Goal: Task Accomplishment & Management: Complete application form

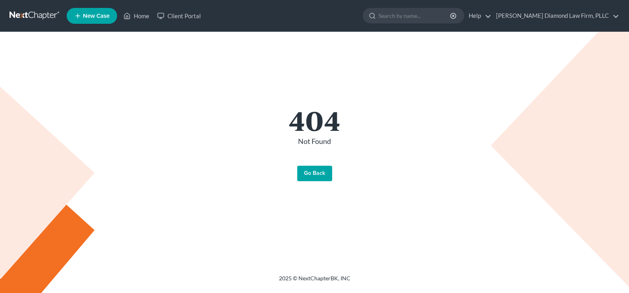
click at [317, 173] on link "Go Back" at bounding box center [314, 174] width 35 height 16
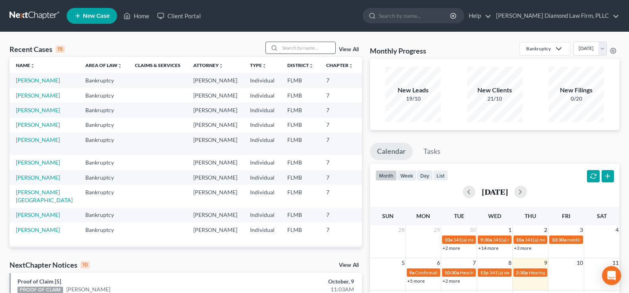
click at [291, 50] on input "search" at bounding box center [308, 48] width 56 height 12
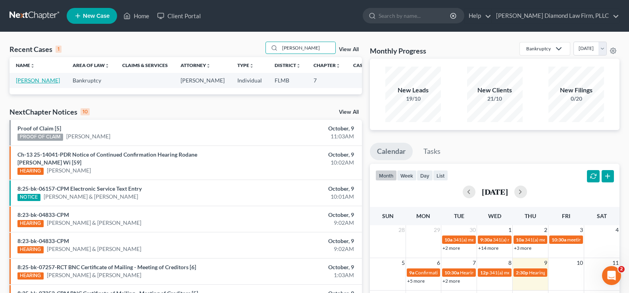
type input "[PERSON_NAME]"
click at [40, 80] on link "[PERSON_NAME]" at bounding box center [38, 80] width 44 height 7
select select "19"
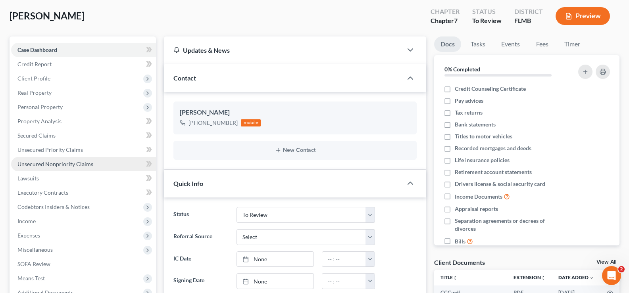
click at [67, 165] on span "Unsecured Nonpriority Claims" at bounding box center [55, 164] width 76 height 7
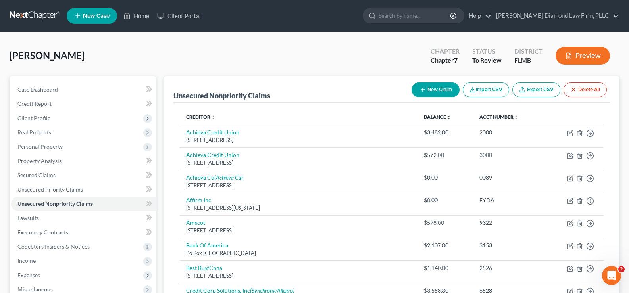
click at [436, 88] on button "New Claim" at bounding box center [436, 90] width 48 height 15
select select "0"
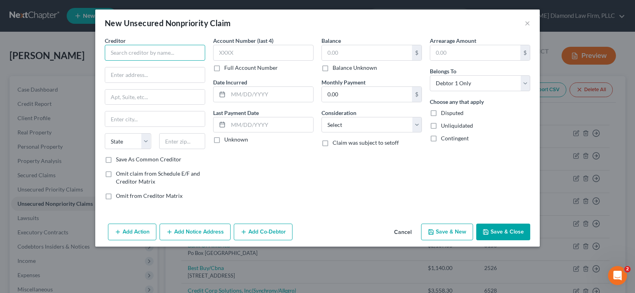
click at [148, 47] on input "text" at bounding box center [155, 53] width 100 height 16
click at [137, 46] on input "Resurge" at bounding box center [155, 53] width 100 height 16
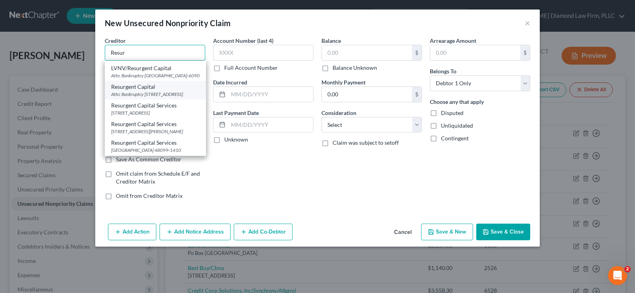
scroll to position [40, 0]
click at [166, 131] on div "[STREET_ADDRESS][PERSON_NAME]" at bounding box center [155, 131] width 88 height 7
type input "Resurgent Capital Services"
type input "[STREET_ADDRESS][PERSON_NAME]"
type input "Suite 110 MS 576"
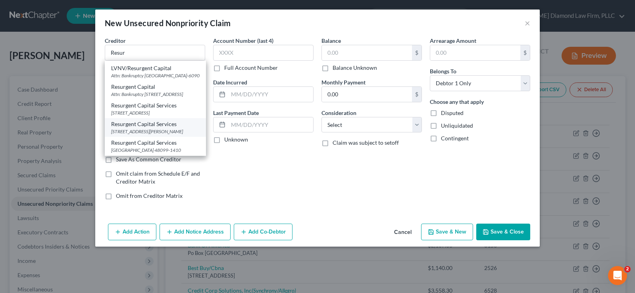
type input "[GEOGRAPHIC_DATA]"
select select "42"
type input "29601"
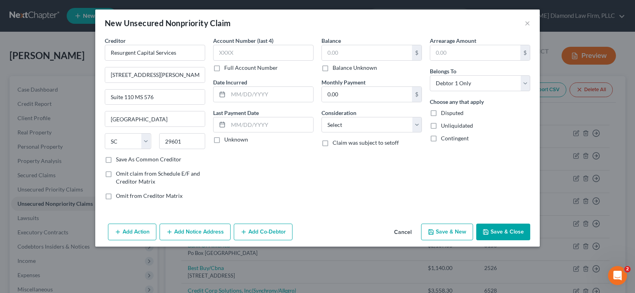
scroll to position [0, 0]
click at [271, 49] on input "text" at bounding box center [263, 53] width 100 height 16
type input "8448"
click at [250, 100] on input "text" at bounding box center [270, 94] width 85 height 15
type input "[DATE]"
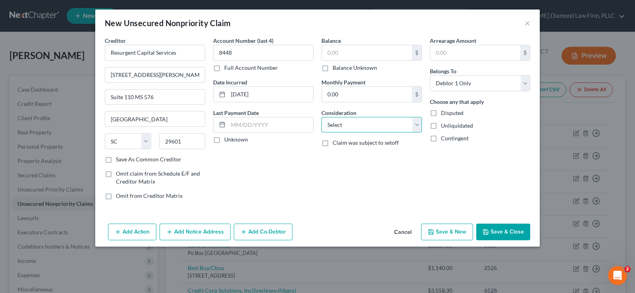
click at [349, 126] on select "Select Cable / Satellite Services Collection Agency Credit Card Debt Debt Couns…" at bounding box center [371, 125] width 100 height 16
select select "1"
click at [321, 117] on select "Select Cable / Satellite Services Collection Agency Credit Card Debt Debt Couns…" at bounding box center [371, 125] width 100 height 16
click at [362, 52] on input "text" at bounding box center [367, 52] width 90 height 15
click at [333, 69] on label "Balance Unknown" at bounding box center [355, 68] width 44 height 8
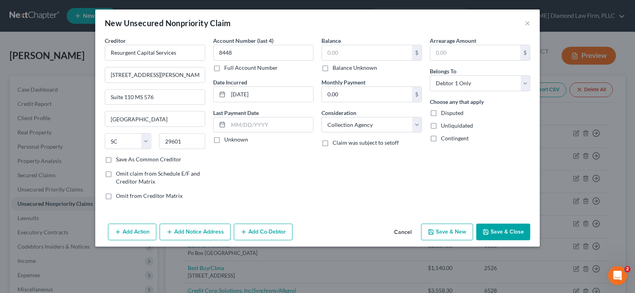
click at [336, 69] on input "Balance Unknown" at bounding box center [338, 66] width 5 height 5
checkbox input "true"
type input "0.00"
click at [185, 233] on button "Add Notice Address" at bounding box center [195, 232] width 71 height 17
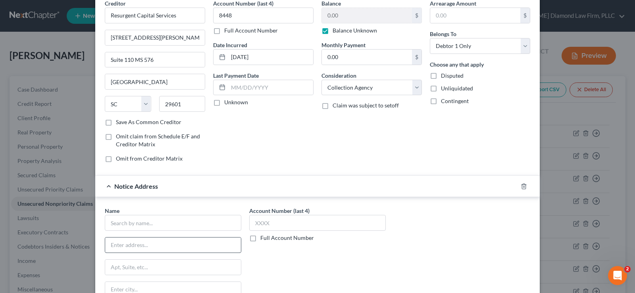
scroll to position [79, 0]
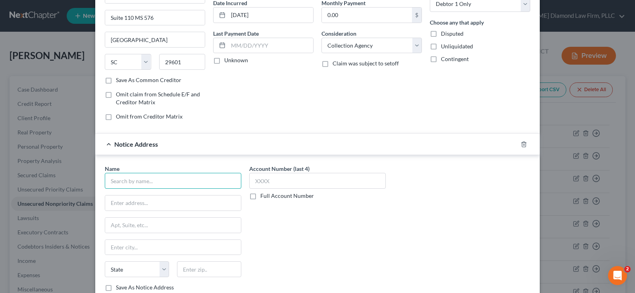
click at [148, 187] on input "text" at bounding box center [173, 181] width 137 height 16
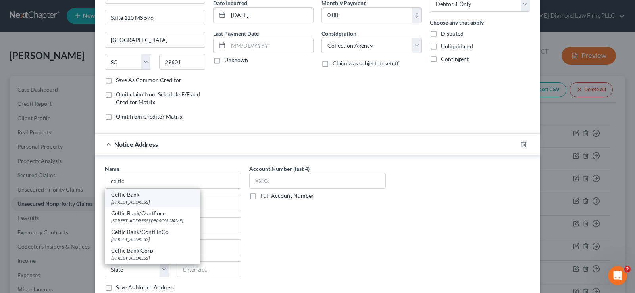
click at [138, 199] on div "[STREET_ADDRESS]" at bounding box center [152, 202] width 83 height 7
type input "Celtic Bank"
type input "[STREET_ADDRESS]"
type input "[GEOGRAPHIC_DATA]"
select select "46"
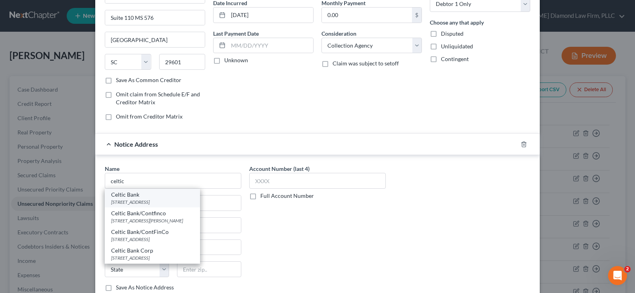
type input "84111"
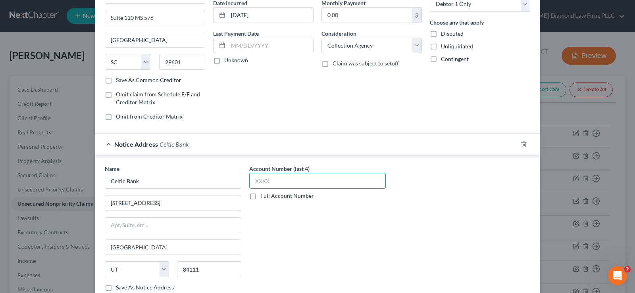
click at [289, 184] on input "text" at bounding box center [317, 181] width 137 height 16
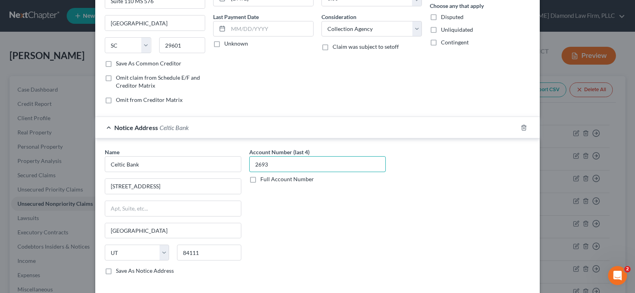
scroll to position [119, 0]
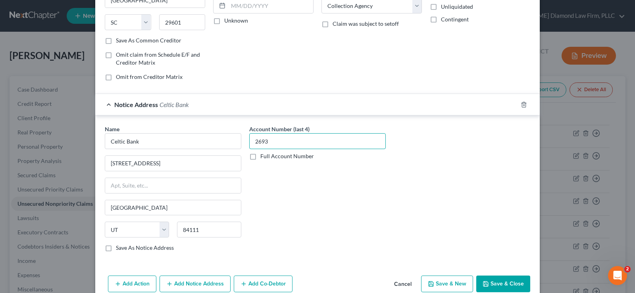
type input "2693"
click at [104, 107] on div "Notice Address Celtic Bank" at bounding box center [306, 104] width 422 height 21
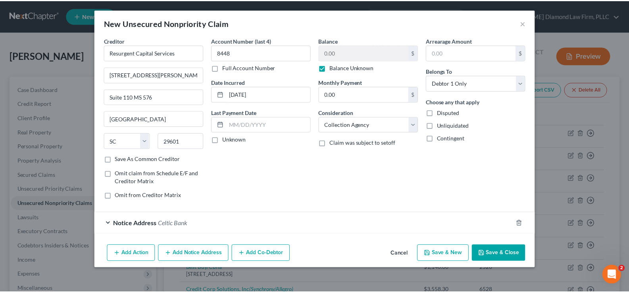
scroll to position [0, 0]
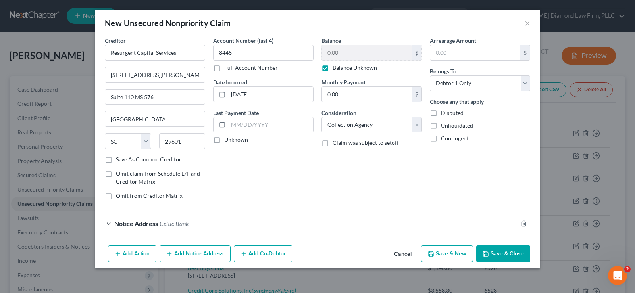
click at [502, 254] on button "Save & Close" at bounding box center [503, 254] width 54 height 17
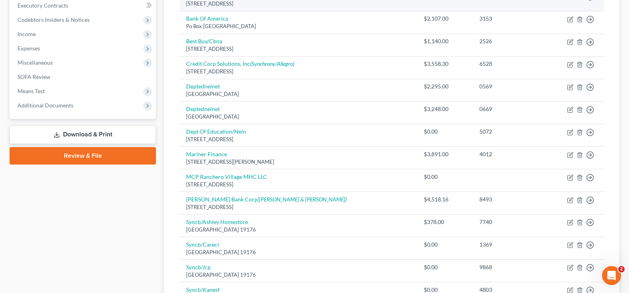
scroll to position [183, 0]
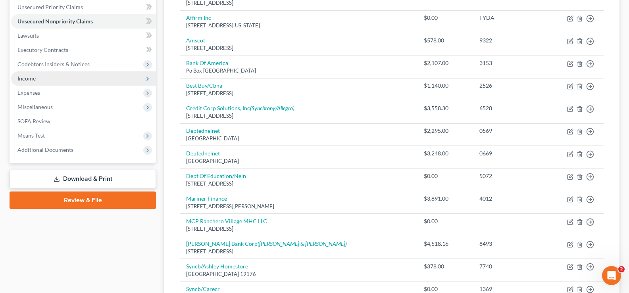
click at [41, 81] on span "Income" at bounding box center [83, 78] width 145 height 14
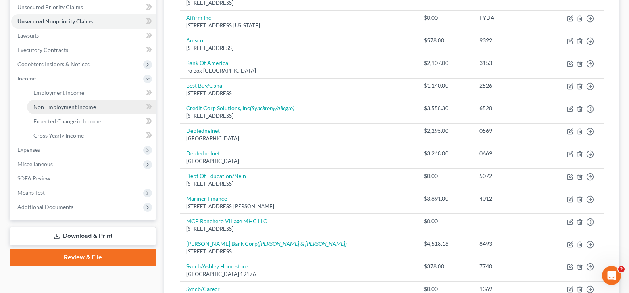
click at [77, 108] on span "Non Employment Income" at bounding box center [64, 107] width 63 height 7
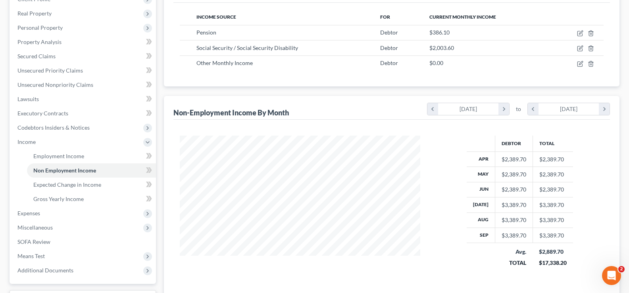
scroll to position [159, 0]
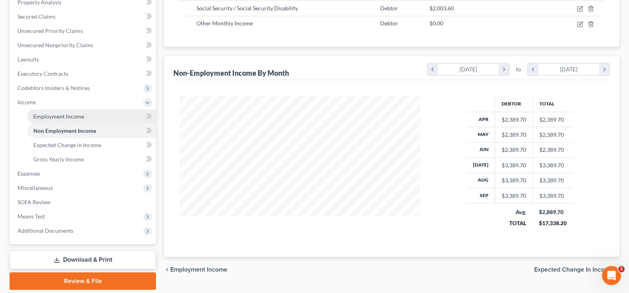
click at [78, 119] on span "Employment Income" at bounding box center [58, 116] width 51 height 7
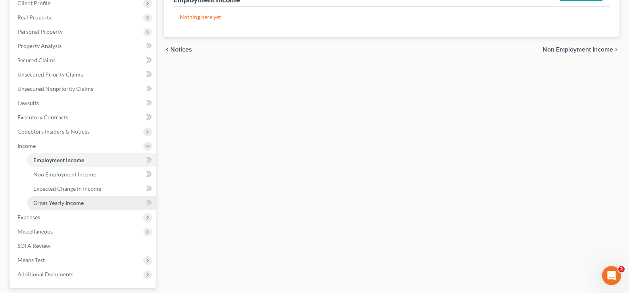
scroll to position [186, 0]
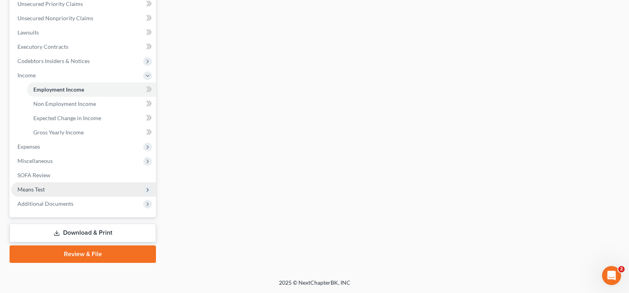
click at [52, 191] on span "Means Test" at bounding box center [83, 190] width 145 height 14
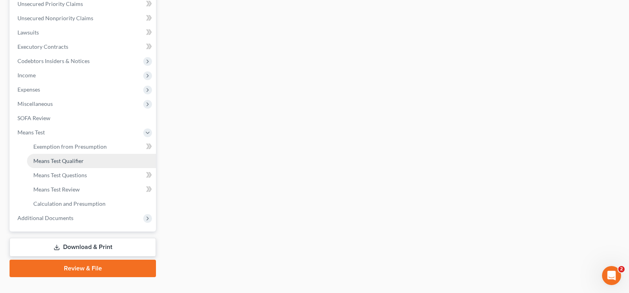
click at [86, 163] on link "Means Test Qualifier" at bounding box center [91, 161] width 129 height 14
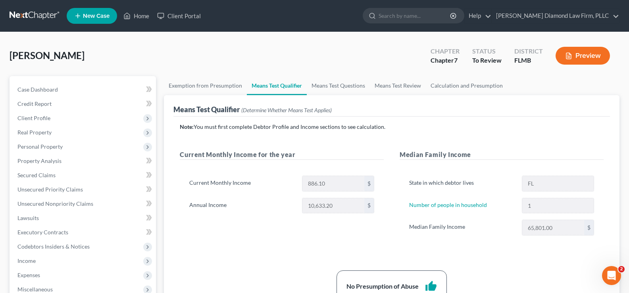
click at [587, 59] on button "Preview" at bounding box center [583, 56] width 54 height 18
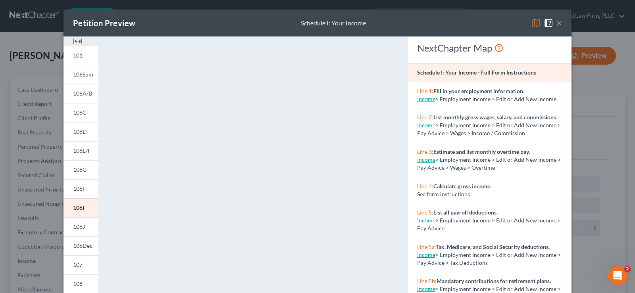
click at [533, 24] on img at bounding box center [536, 23] width 10 height 10
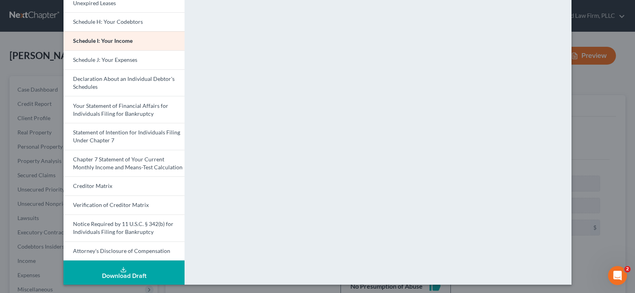
scroll to position [207, 0]
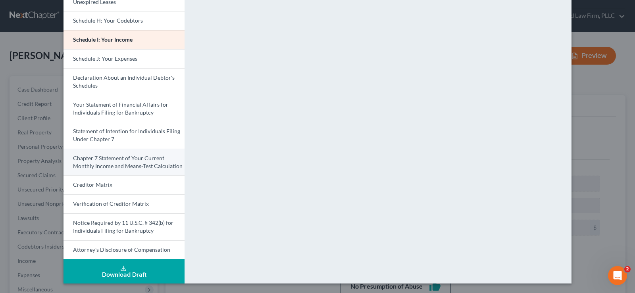
click at [126, 168] on span "Chapter 7 Statement of Your Current Monthly Income and Means-Test Calculation" at bounding box center [128, 162] width 110 height 15
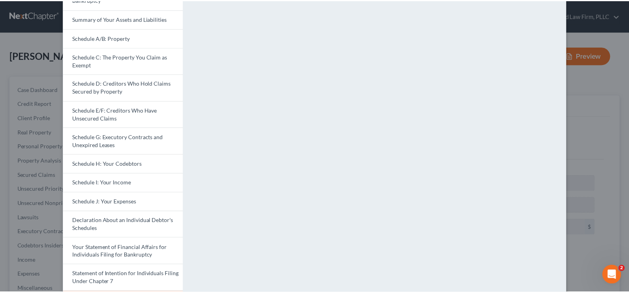
scroll to position [0, 0]
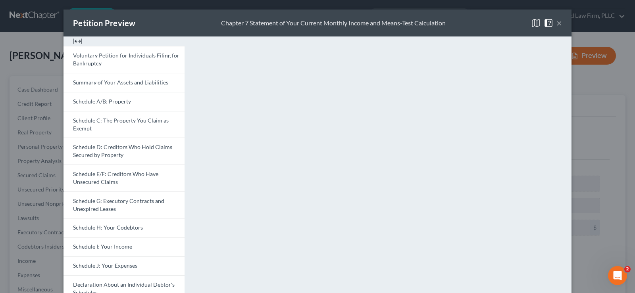
click at [557, 23] on button "×" at bounding box center [559, 23] width 6 height 10
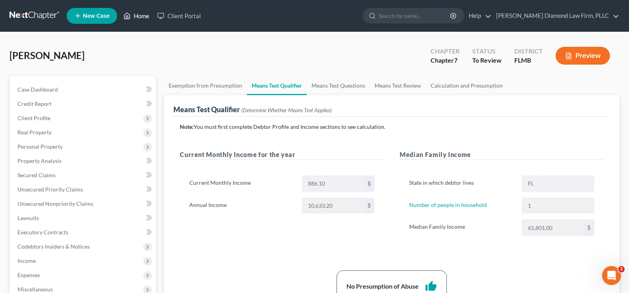
click at [142, 13] on link "Home" at bounding box center [136, 16] width 34 height 14
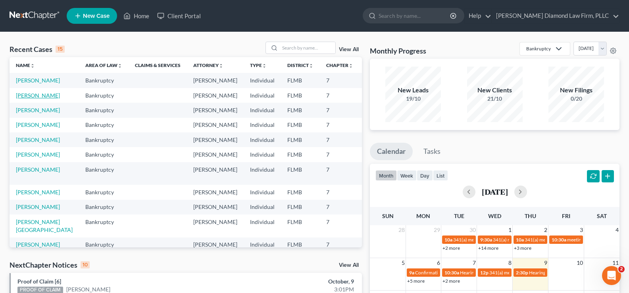
click at [28, 99] on link "[PERSON_NAME]" at bounding box center [38, 95] width 44 height 7
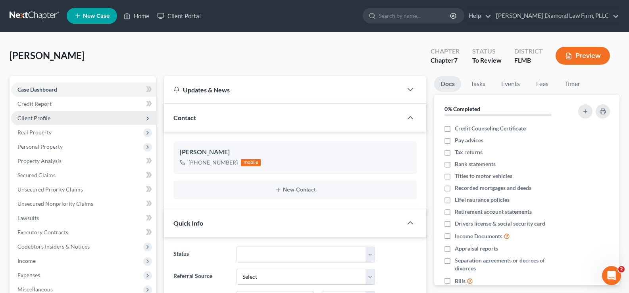
click at [56, 121] on span "Client Profile" at bounding box center [83, 118] width 145 height 14
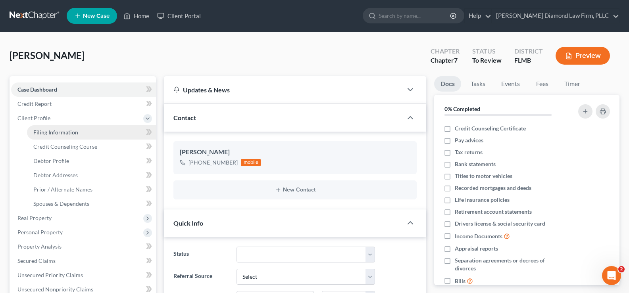
click at [58, 132] on span "Filing Information" at bounding box center [55, 132] width 45 height 7
select select "1"
select select "0"
select select "9"
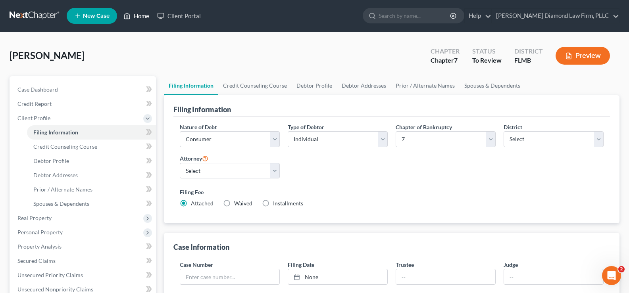
click at [138, 15] on link "Home" at bounding box center [136, 16] width 34 height 14
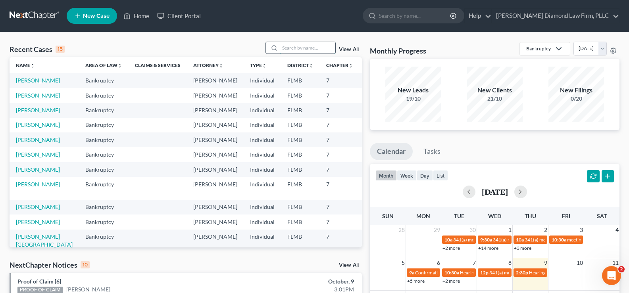
click at [282, 47] on input "search" at bounding box center [308, 48] width 56 height 12
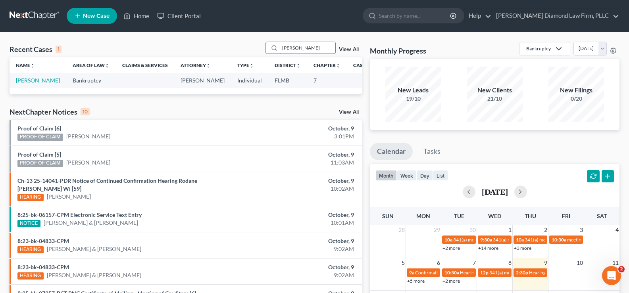
type input "[PERSON_NAME]"
click at [20, 84] on link "[PERSON_NAME]" at bounding box center [38, 80] width 44 height 7
select select "19"
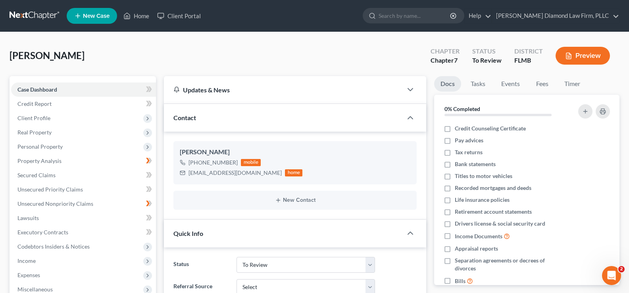
scroll to position [925, 0]
click at [27, 220] on span "Lawsuits" at bounding box center [27, 218] width 21 height 7
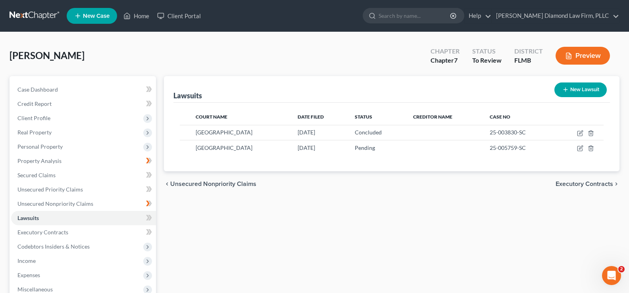
click at [579, 83] on button "New Lawsuit" at bounding box center [580, 90] width 52 height 15
select select "0"
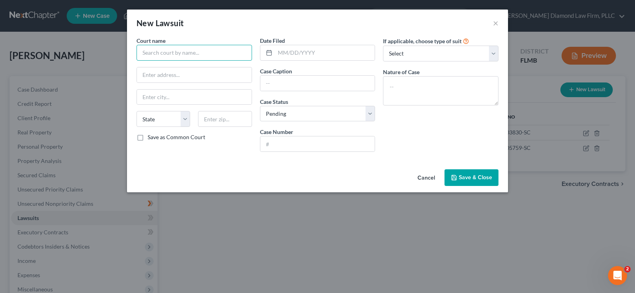
click at [177, 54] on input "text" at bounding box center [194, 53] width 115 height 16
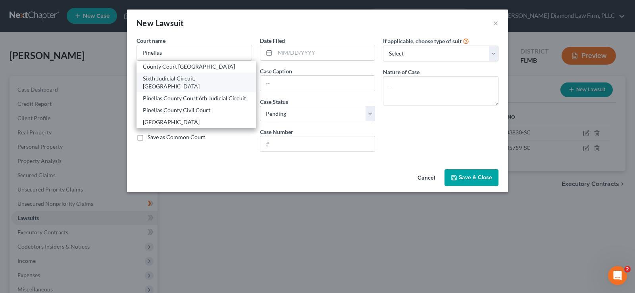
click at [204, 80] on div "Sixth Judicial Circuit, [GEOGRAPHIC_DATA]" at bounding box center [196, 83] width 107 height 16
type input "Sixth Judicial Circuit, [GEOGRAPHIC_DATA]"
type input "[STREET_ADDRESS]"
type input "Clearwater"
select select "9"
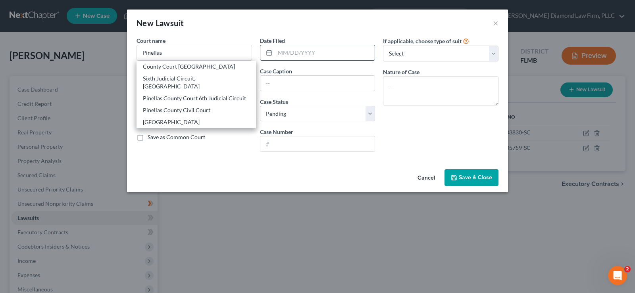
type input "33756"
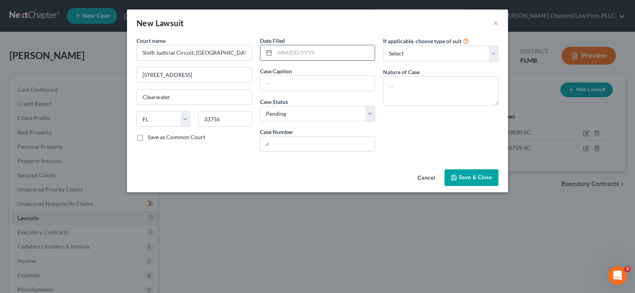
click at [312, 58] on input "text" at bounding box center [325, 52] width 100 height 15
type input "[DATE]"
type input "Capital One N.A Vs. [PERSON_NAME]"
click at [315, 139] on input "text" at bounding box center [317, 144] width 115 height 15
type input "25-009311-CO"
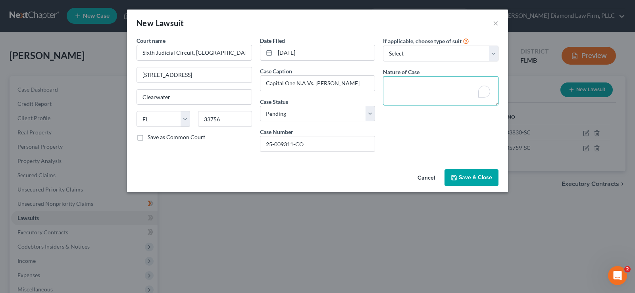
click at [408, 87] on textarea "To enrich screen reader interactions, please activate Accessibility in Grammarl…" at bounding box center [440, 90] width 115 height 29
type textarea "Contracts and Indebtedness"
click at [464, 168] on div "Cancel Save & Close" at bounding box center [317, 179] width 381 height 26
click at [466, 172] on button "Save & Close" at bounding box center [471, 177] width 54 height 17
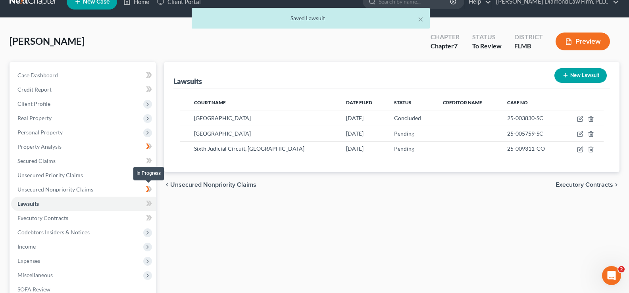
scroll to position [40, 0]
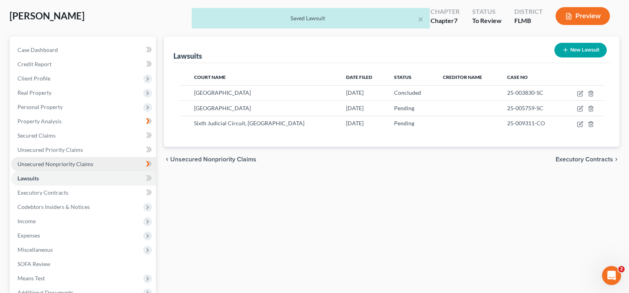
click at [76, 161] on span "Unsecured Nonpriority Claims" at bounding box center [55, 164] width 76 height 7
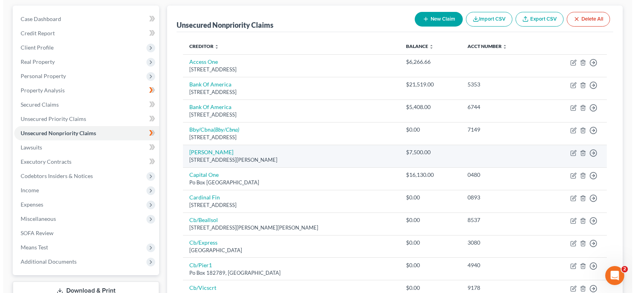
scroll to position [79, 0]
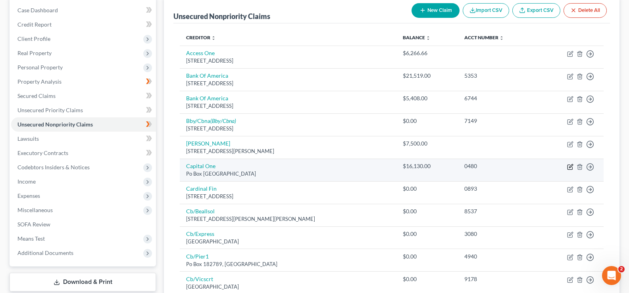
click at [571, 169] on icon "button" at bounding box center [570, 167] width 6 height 6
select select "48"
select select "0"
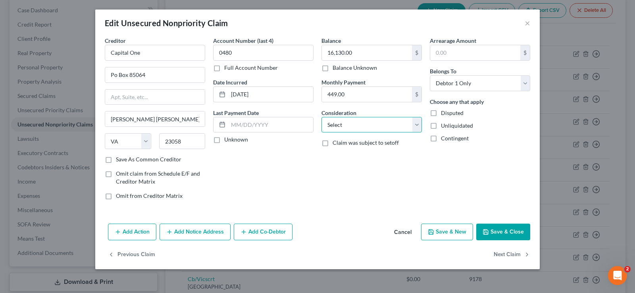
click at [356, 127] on select "Select Cable / Satellite Services Collection Agency Credit Card Debt Debt Couns…" at bounding box center [371, 125] width 100 height 16
select select "2"
click at [321, 117] on select "Select Cable / Satellite Services Collection Agency Credit Card Debt Debt Couns…" at bounding box center [371, 125] width 100 height 16
type input "16,987.57"
click at [202, 231] on button "Add Notice Address" at bounding box center [195, 232] width 71 height 17
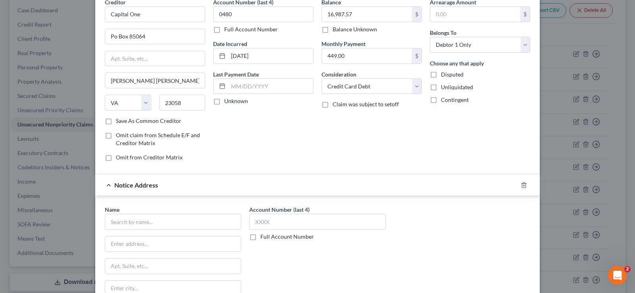
scroll to position [119, 0]
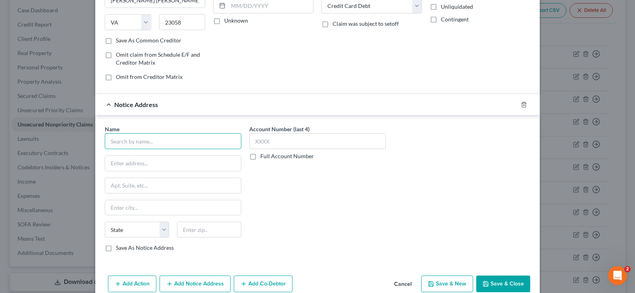
click at [150, 138] on input "text" at bounding box center [173, 141] width 137 height 16
type input "Capital One, N.A."
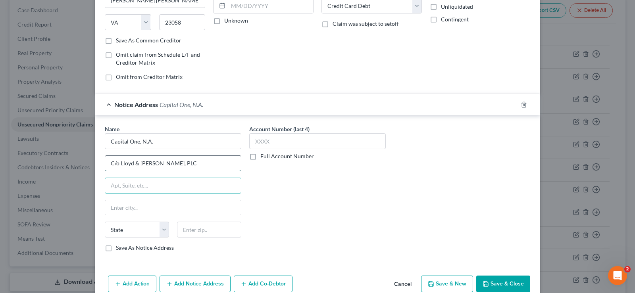
click at [152, 165] on input "C/o Lloyd & [PERSON_NAME], PLC" at bounding box center [173, 163] width 136 height 15
type input "C/o Lloyd & [PERSON_NAME], PLC"
type input "PO Box 23200"
type input "40223"
type input "[GEOGRAPHIC_DATA]"
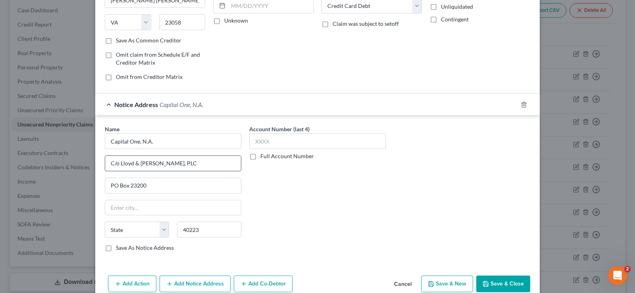
select select "18"
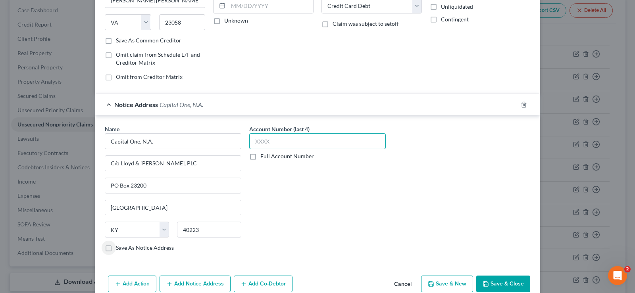
click at [288, 146] on input "text" at bounding box center [317, 141] width 137 height 16
click at [452, 179] on div "Name * Capital One, N.A. C/o Lloyd & [PERSON_NAME], PLC [GEOGRAPHIC_DATA] [US_S…" at bounding box center [317, 191] width 433 height 133
click at [331, 227] on div "Account Number (last 4) Full Account Number" at bounding box center [317, 191] width 144 height 133
click at [260, 157] on label "Full Account Number" at bounding box center [287, 156] width 54 height 8
click at [264, 157] on input "Full Account Number" at bounding box center [266, 154] width 5 height 5
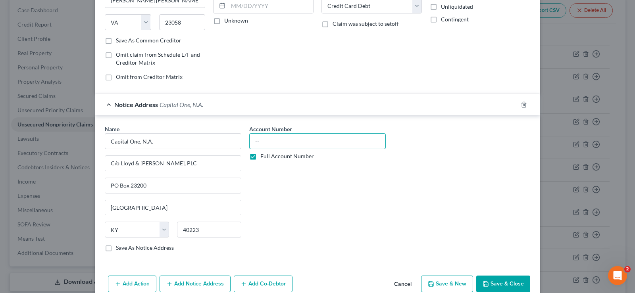
click at [283, 142] on input "text" at bounding box center [317, 141] width 137 height 16
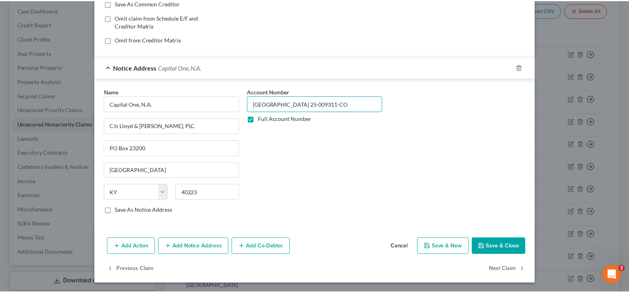
scroll to position [157, 0]
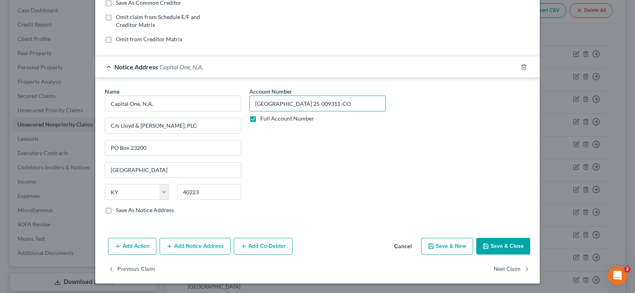
type input "[GEOGRAPHIC_DATA] 25-009311-CO"
click at [505, 242] on button "Save & Close" at bounding box center [503, 246] width 54 height 17
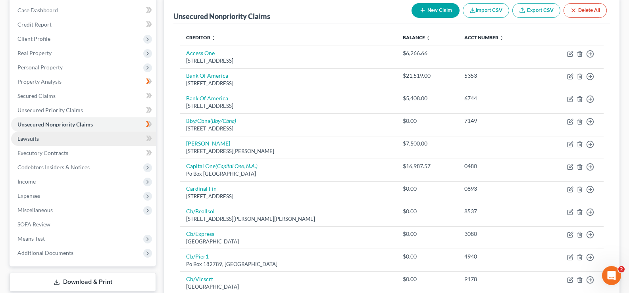
click at [31, 140] on span "Lawsuits" at bounding box center [27, 138] width 21 height 7
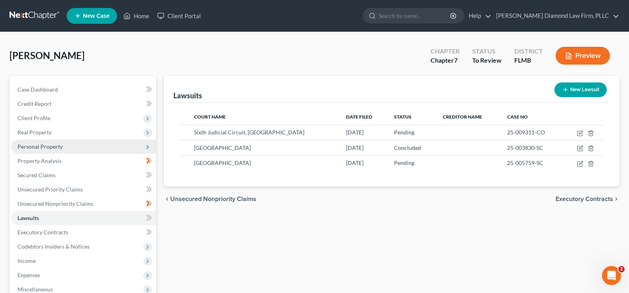
click at [57, 150] on span "Personal Property" at bounding box center [83, 147] width 145 height 14
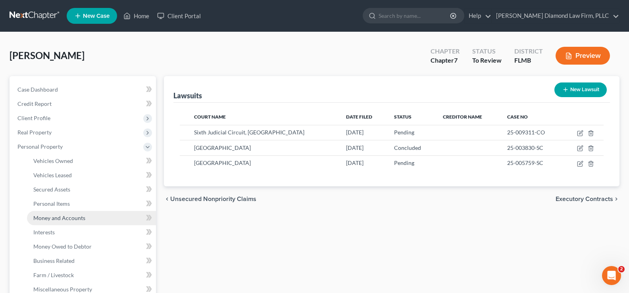
click at [78, 216] on span "Money and Accounts" at bounding box center [59, 218] width 52 height 7
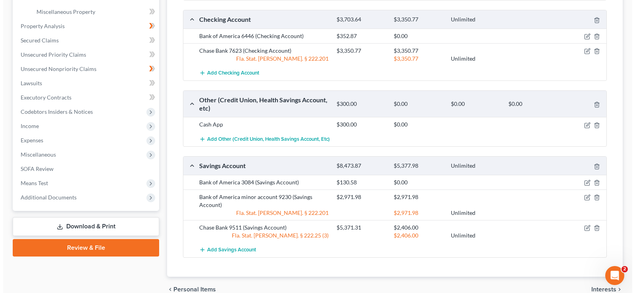
scroll to position [238, 0]
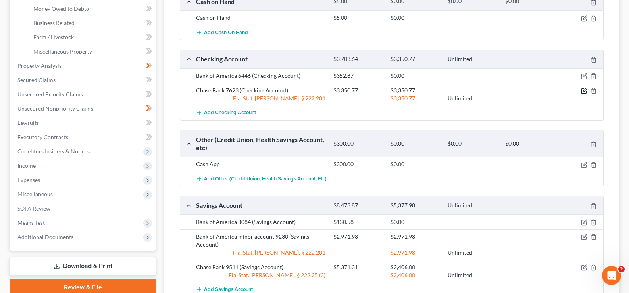
click at [585, 90] on icon "button" at bounding box center [584, 91] width 6 height 6
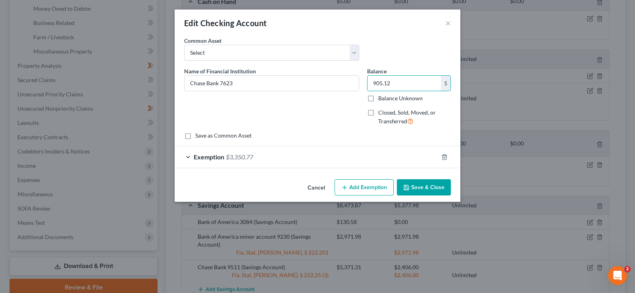
type input "905.12"
click at [269, 155] on div "Exemption $3,350.77" at bounding box center [307, 156] width 264 height 21
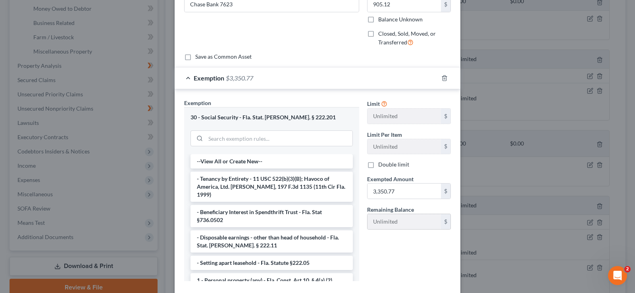
scroll to position [79, 0]
click at [399, 193] on input "3,350.77" at bounding box center [403, 190] width 73 height 15
click at [387, 191] on input "905.23" at bounding box center [403, 190] width 73 height 15
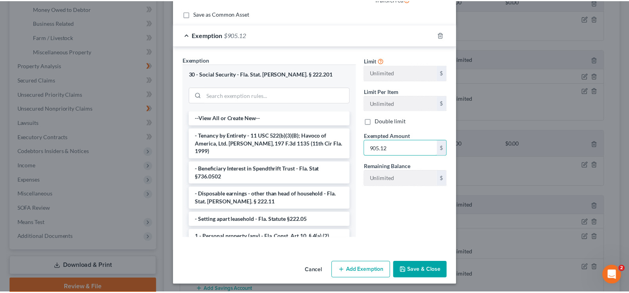
scroll to position [124, 0]
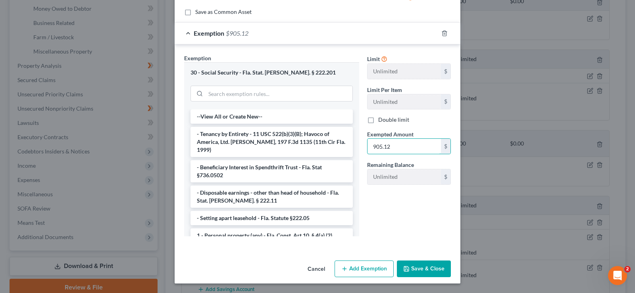
type input "905.12"
click at [425, 265] on button "Save & Close" at bounding box center [424, 269] width 54 height 17
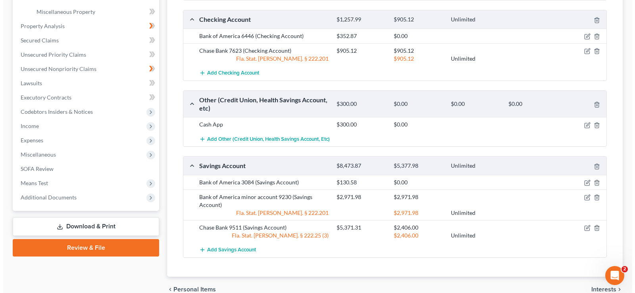
scroll to position [317, 0]
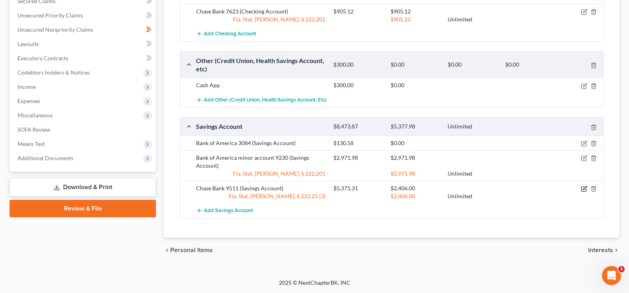
click at [583, 189] on icon "button" at bounding box center [584, 189] width 6 height 6
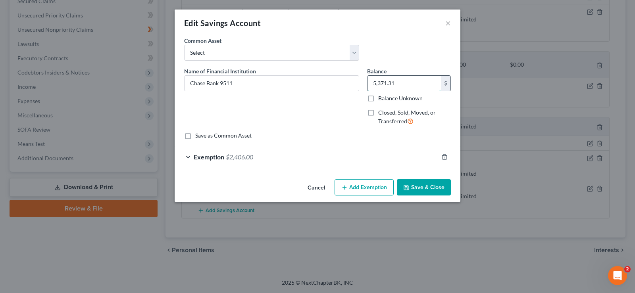
click at [402, 83] on input "5,371.31" at bounding box center [403, 83] width 73 height 15
type input "3,871.34"
click at [263, 156] on div "Exemption $2,406.00" at bounding box center [307, 156] width 264 height 21
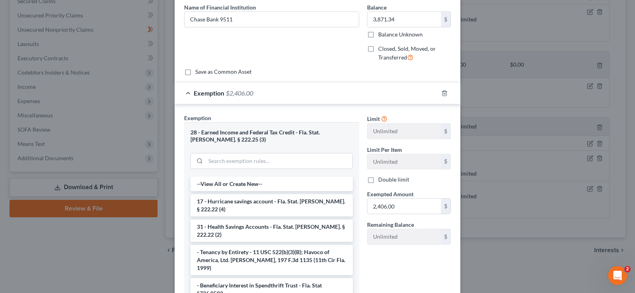
scroll to position [79, 0]
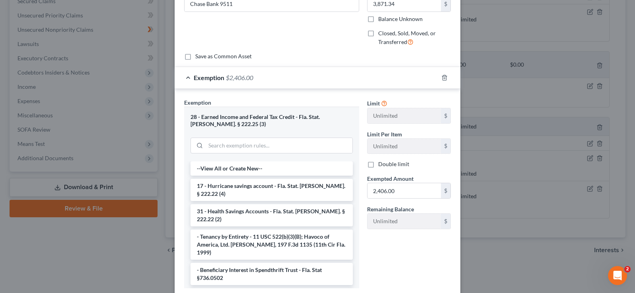
click at [185, 76] on div "Exemption $2,406.00" at bounding box center [307, 77] width 264 height 21
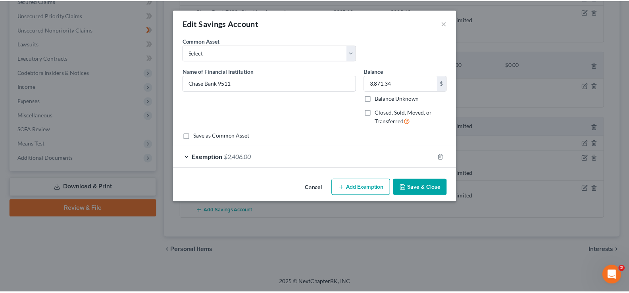
scroll to position [0, 0]
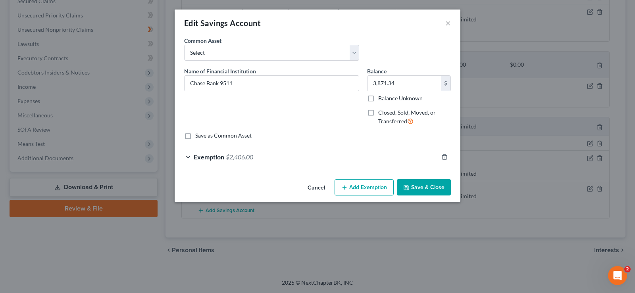
click at [438, 184] on button "Save & Close" at bounding box center [424, 187] width 54 height 17
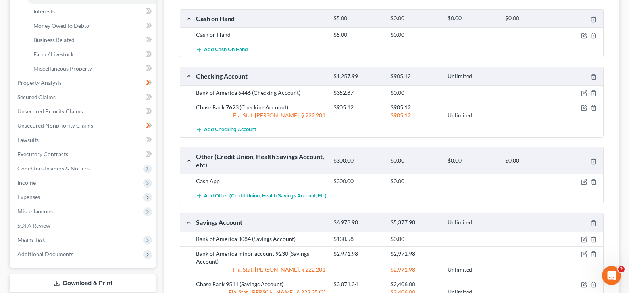
scroll to position [198, 0]
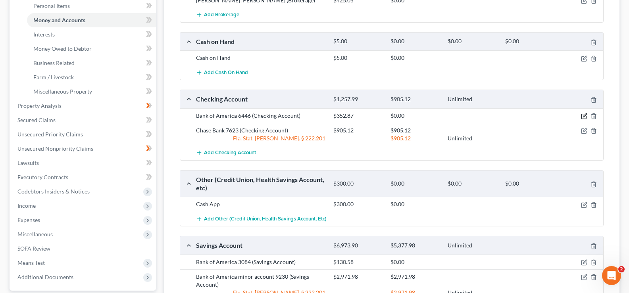
click at [586, 115] on icon "button" at bounding box center [585, 115] width 4 height 4
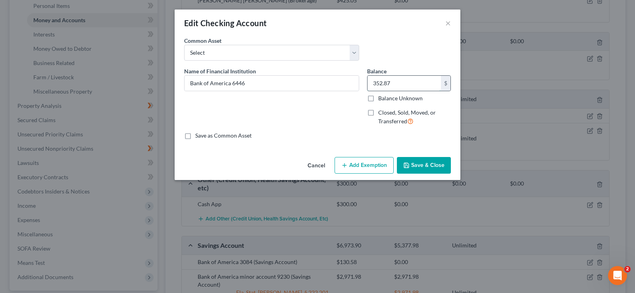
click at [392, 88] on input "352.87" at bounding box center [403, 83] width 73 height 15
type input "510.83"
click at [415, 167] on button "Save & Close" at bounding box center [424, 165] width 54 height 17
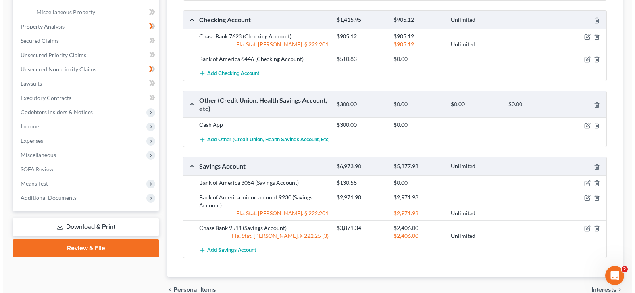
scroll to position [317, 0]
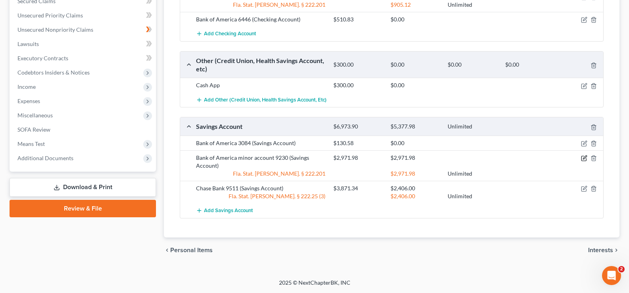
click at [586, 159] on icon "button" at bounding box center [583, 158] width 5 height 5
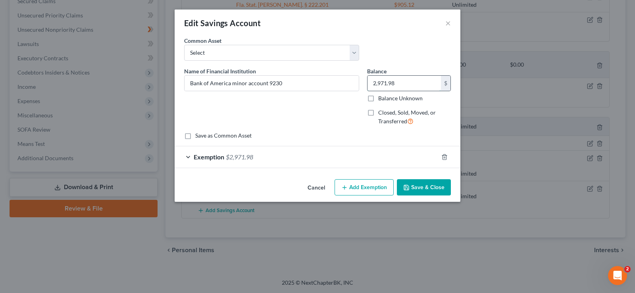
click at [397, 83] on input "2,971.98" at bounding box center [403, 83] width 73 height 15
type input "3,055.75"
click at [248, 155] on span "$2,971.98" at bounding box center [239, 157] width 27 height 8
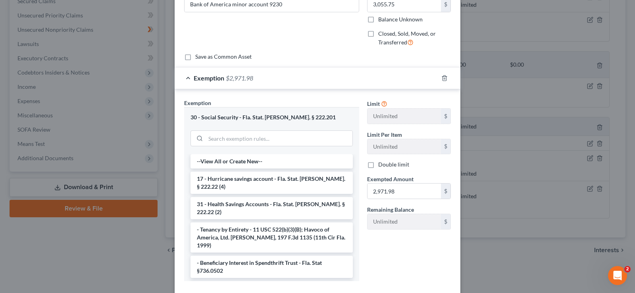
scroll to position [79, 0]
click at [402, 195] on input "2,971.98" at bounding box center [403, 190] width 73 height 15
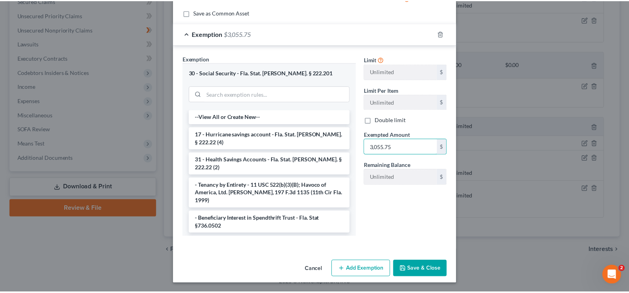
scroll to position [124, 0]
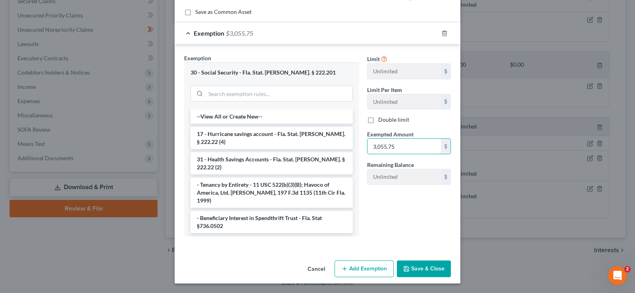
type input "3,055.75"
click at [418, 264] on button "Save & Close" at bounding box center [424, 269] width 54 height 17
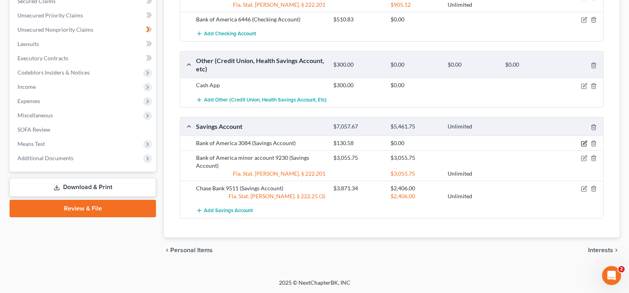
click at [584, 143] on icon "button" at bounding box center [585, 143] width 4 height 4
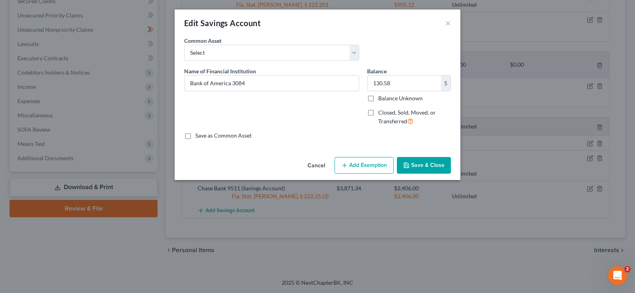
click at [429, 167] on button "Save & Close" at bounding box center [424, 165] width 54 height 17
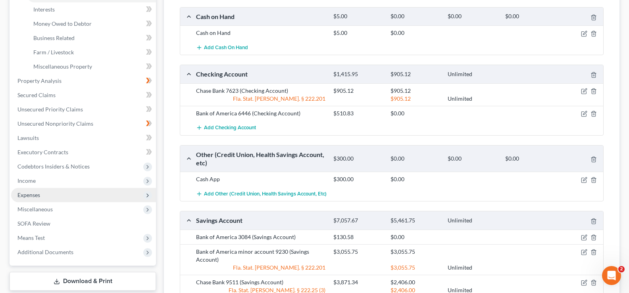
scroll to position [238, 0]
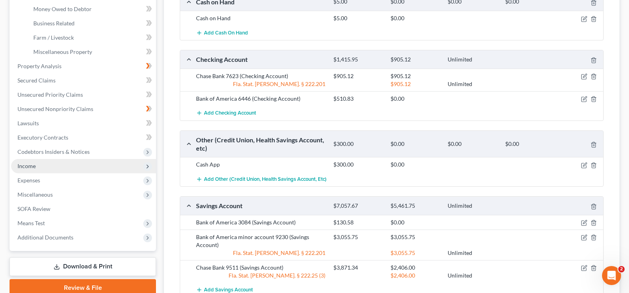
click at [41, 167] on span "Income" at bounding box center [83, 166] width 145 height 14
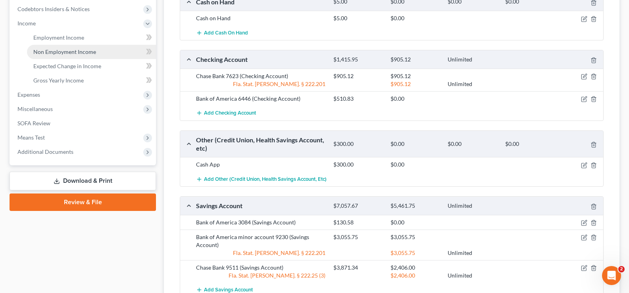
click at [85, 52] on span "Non Employment Income" at bounding box center [64, 51] width 63 height 7
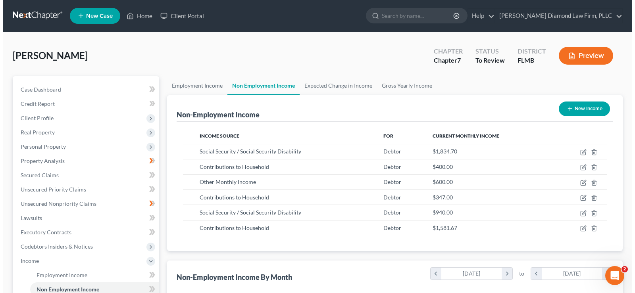
scroll to position [40, 0]
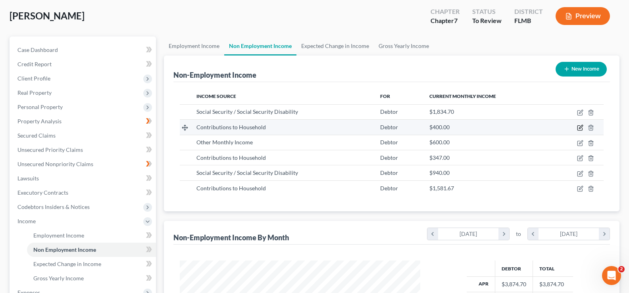
click at [579, 129] on icon "button" at bounding box center [581, 127] width 4 height 4
select select "8"
select select "0"
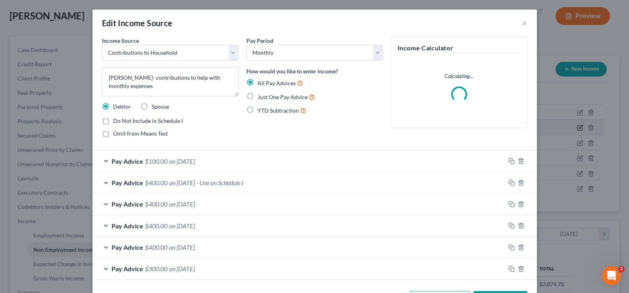
scroll to position [142, 259]
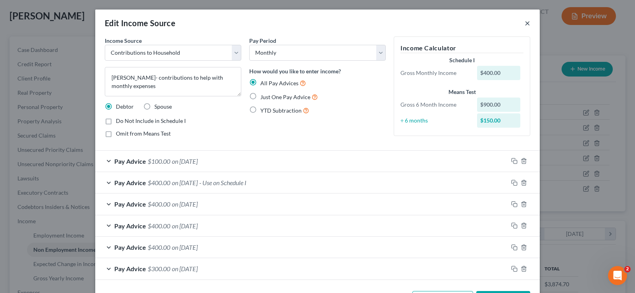
click at [526, 25] on button "×" at bounding box center [528, 23] width 6 height 10
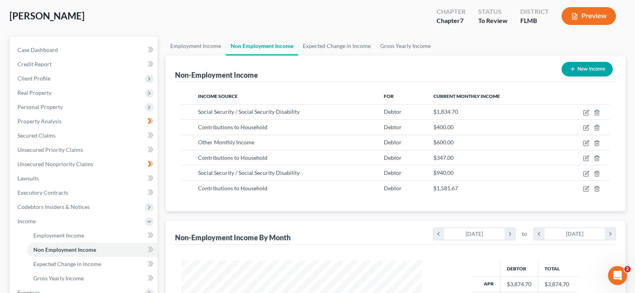
scroll to position [396700, 396585]
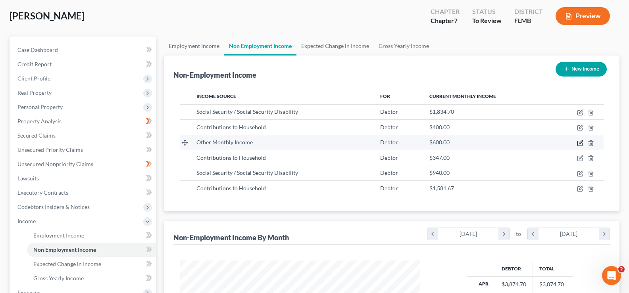
click at [580, 144] on icon "button" at bounding box center [580, 143] width 6 height 6
select select "13"
select select "0"
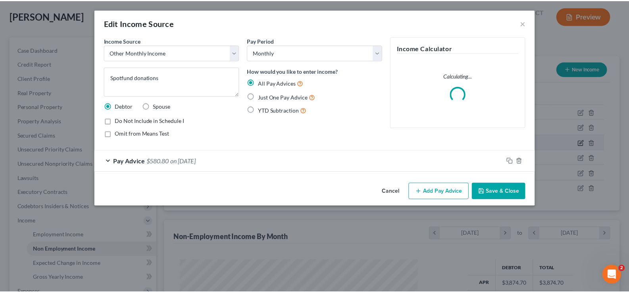
scroll to position [142, 259]
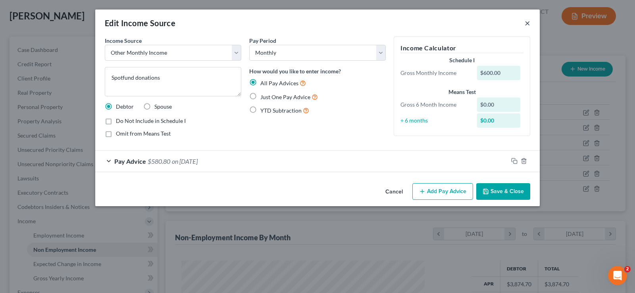
click at [526, 23] on button "×" at bounding box center [528, 23] width 6 height 10
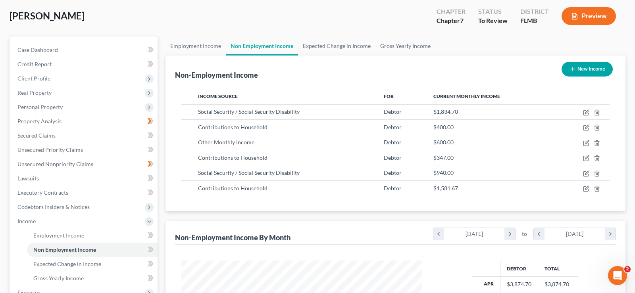
scroll to position [396700, 396585]
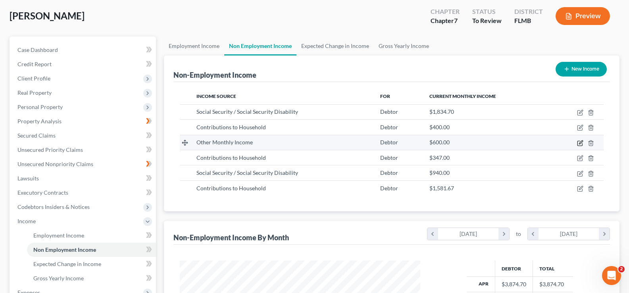
click at [581, 144] on icon "button" at bounding box center [580, 143] width 6 height 6
select select "13"
select select "0"
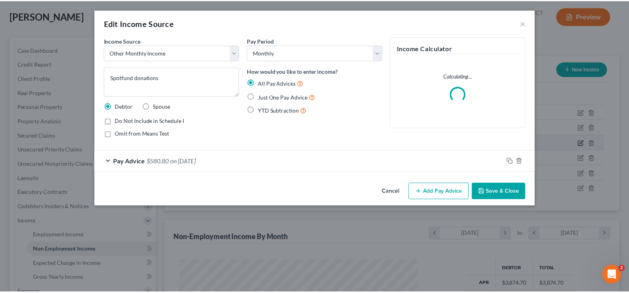
scroll to position [142, 259]
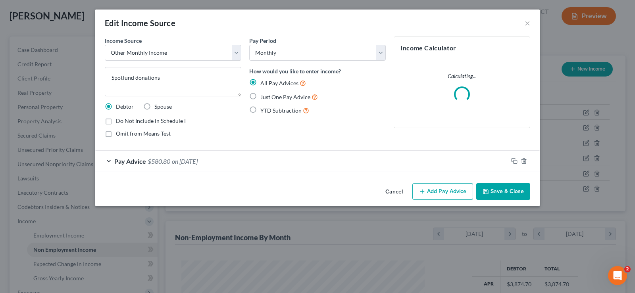
click at [278, 160] on div "Pay Advice $580.80 on [DATE]" at bounding box center [301, 161] width 413 height 21
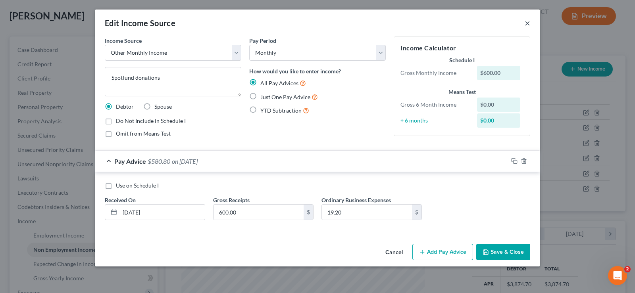
click at [529, 23] on button "×" at bounding box center [528, 23] width 6 height 10
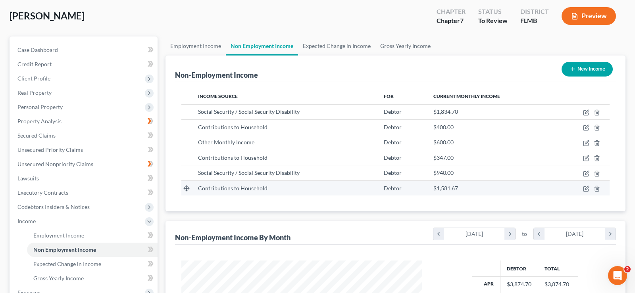
scroll to position [396700, 396585]
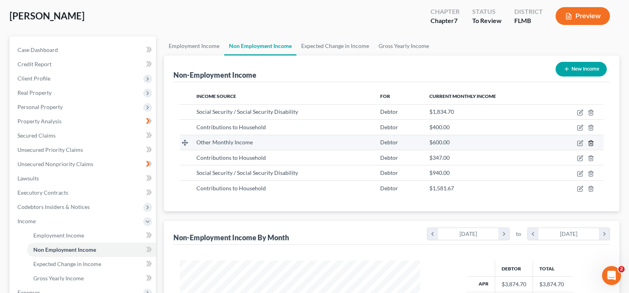
click at [592, 142] on icon "button" at bounding box center [591, 142] width 4 height 5
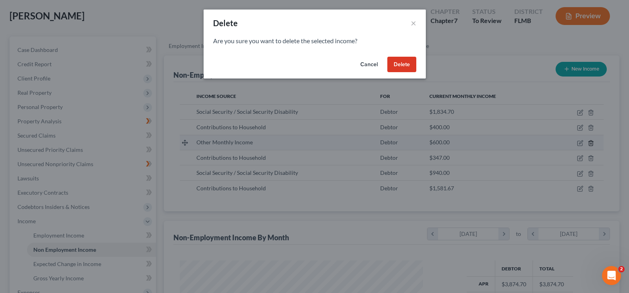
scroll to position [142, 259]
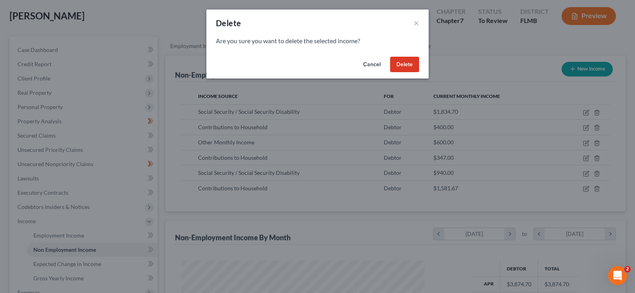
click at [413, 63] on button "Delete" at bounding box center [404, 65] width 29 height 16
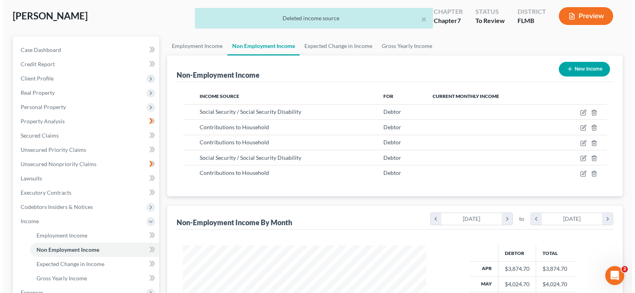
scroll to position [396700, 396585]
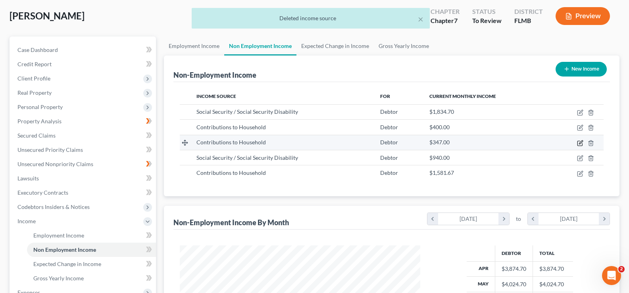
click at [580, 142] on icon "button" at bounding box center [581, 142] width 4 height 4
select select "8"
select select "0"
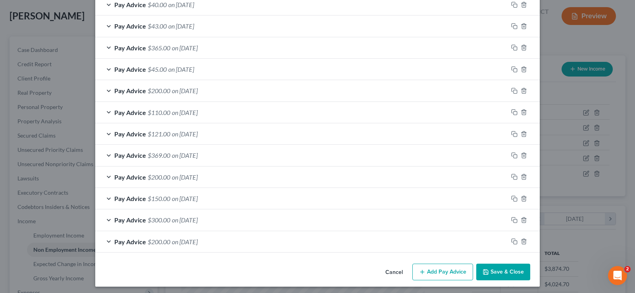
scroll to position [181, 0]
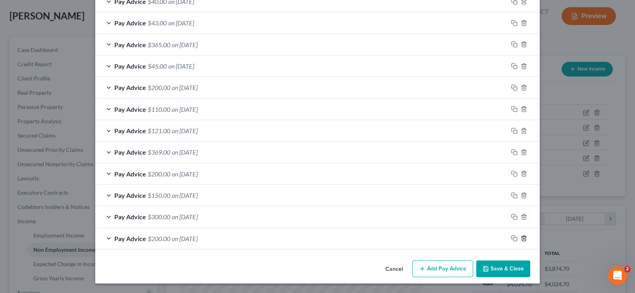
click at [523, 239] on icon "button" at bounding box center [524, 238] width 4 height 5
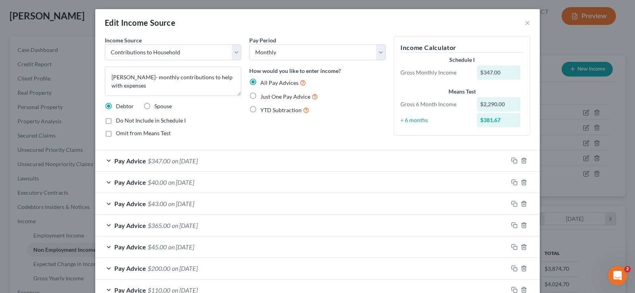
scroll to position [0, 0]
drag, startPoint x: 512, startPoint y: 161, endPoint x: 443, endPoint y: 174, distance: 70.6
click at [512, 161] on icon "button" at bounding box center [514, 161] width 6 height 6
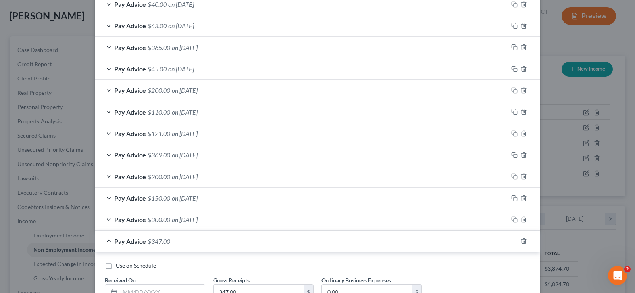
scroll to position [198, 0]
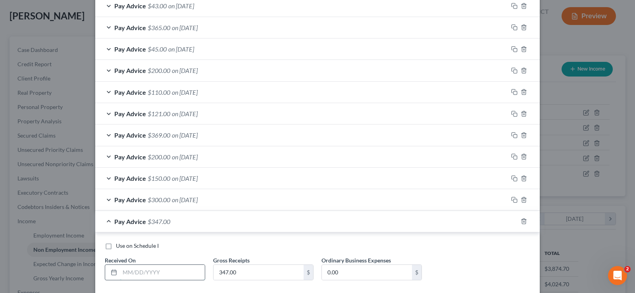
click at [140, 269] on input "text" at bounding box center [162, 272] width 85 height 15
type input "[DATE]"
type input "200"
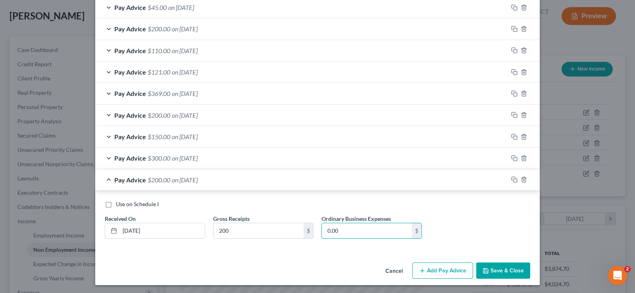
scroll to position [242, 0]
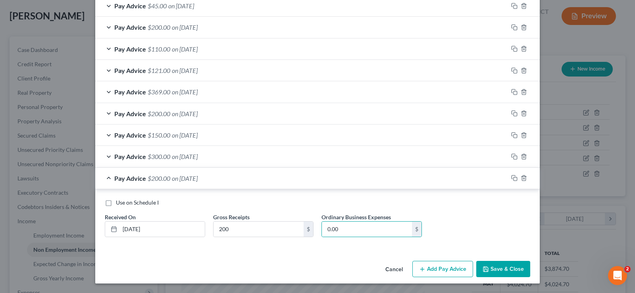
click at [441, 271] on button "Add Pay Advice" at bounding box center [442, 269] width 61 height 17
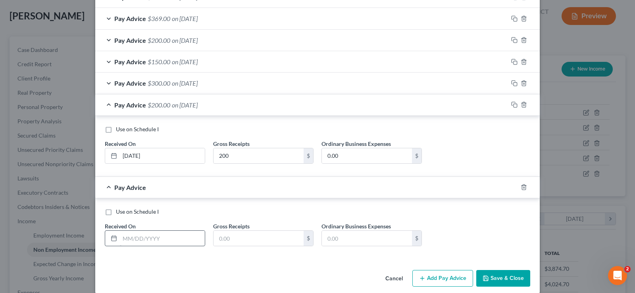
scroll to position [321, 0]
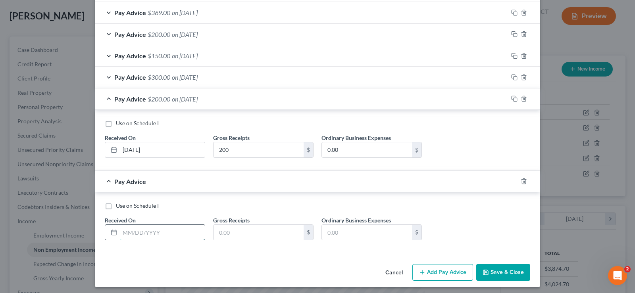
click at [140, 232] on input "text" at bounding box center [162, 232] width 85 height 15
type input "[DATE]"
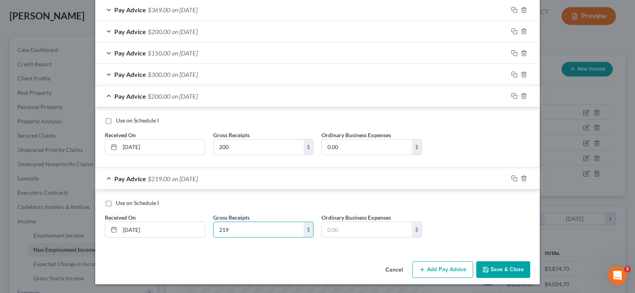
scroll to position [325, 0]
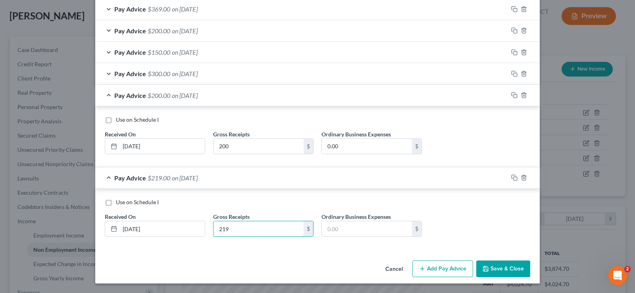
type input "219"
drag, startPoint x: 438, startPoint y: 274, endPoint x: 258, endPoint y: 272, distance: 179.4
click at [437, 273] on button "Add Pay Advice" at bounding box center [442, 269] width 61 height 17
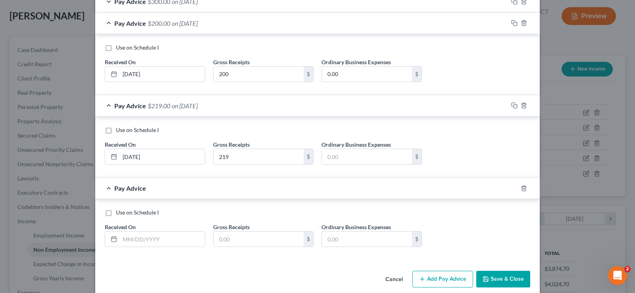
scroll to position [404, 0]
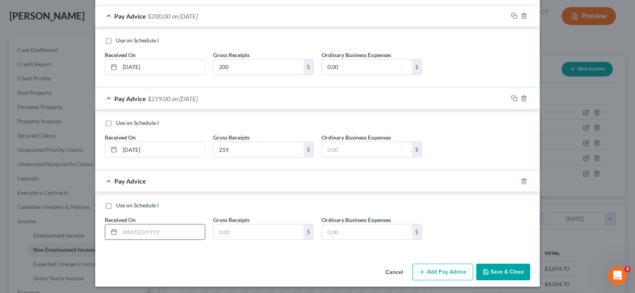
click at [156, 226] on input "text" at bounding box center [162, 232] width 85 height 15
type input "[DATE]"
type input "300"
click at [497, 272] on button "Save & Close" at bounding box center [503, 272] width 54 height 17
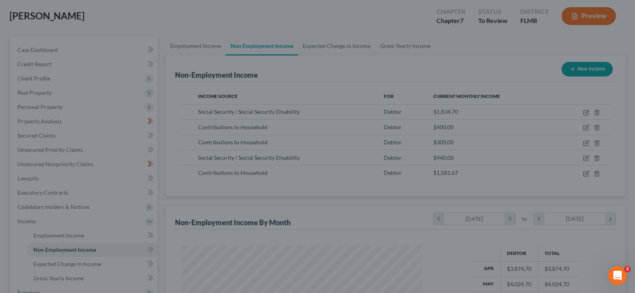
scroll to position [396700, 396585]
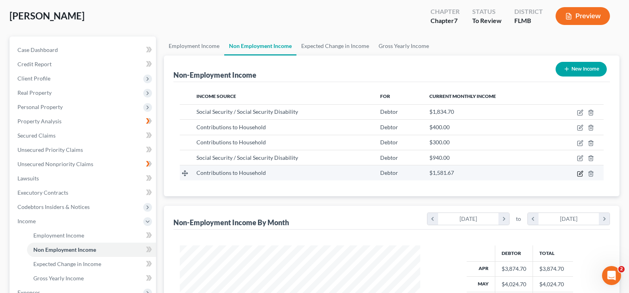
click at [582, 171] on icon "button" at bounding box center [580, 174] width 6 height 6
select select "8"
select select "3"
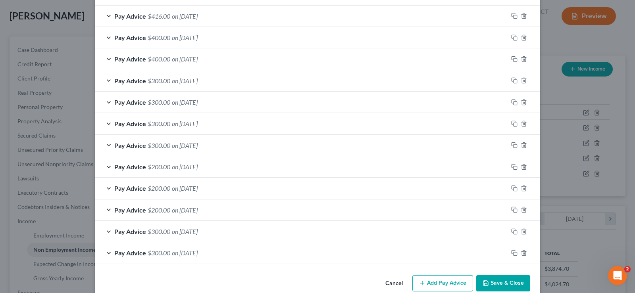
scroll to position [282, 0]
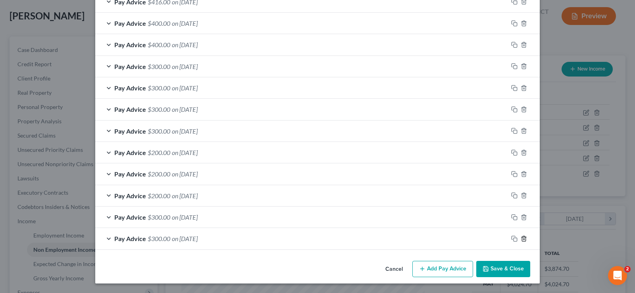
click at [522, 241] on icon "button" at bounding box center [524, 239] width 6 height 6
click at [522, 239] on icon "button" at bounding box center [524, 239] width 6 height 6
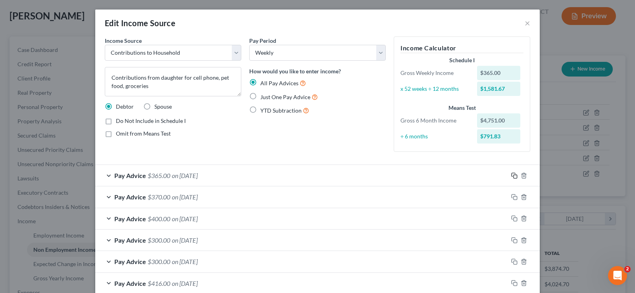
click at [514, 175] on rect "button" at bounding box center [516, 177] width 4 height 4
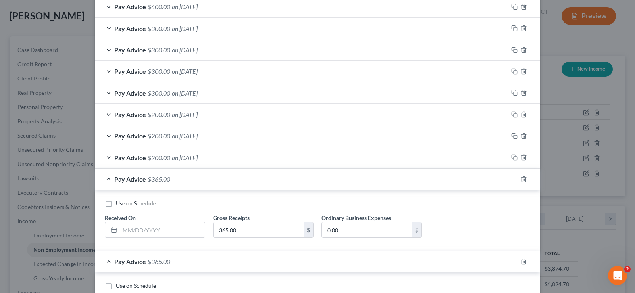
scroll to position [404, 0]
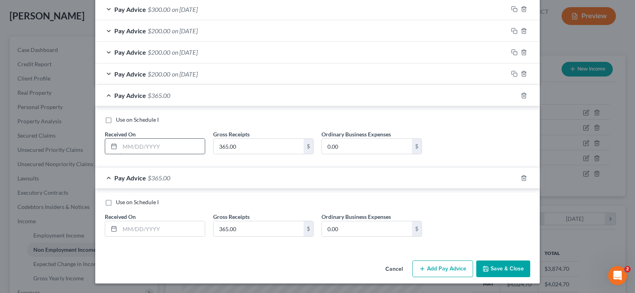
click at [141, 150] on input "text" at bounding box center [162, 146] width 85 height 15
type input "[DATE]"
type input "300"
click at [160, 225] on input "text" at bounding box center [162, 228] width 85 height 15
type input "[DATE]"
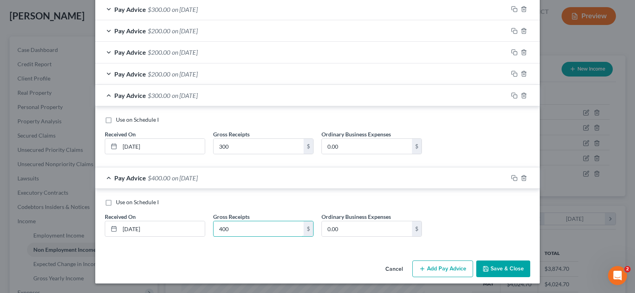
type input "400"
click at [428, 264] on button "Add Pay Advice" at bounding box center [442, 269] width 61 height 17
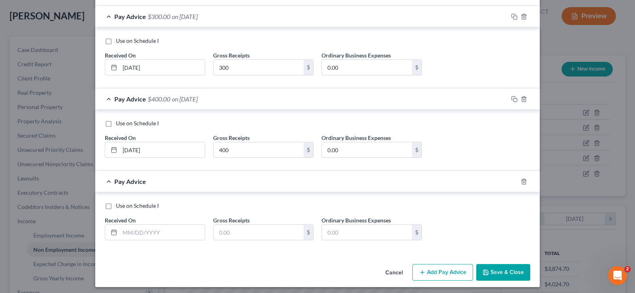
scroll to position [483, 0]
click at [152, 231] on input "text" at bounding box center [162, 232] width 85 height 15
click at [138, 231] on input "text" at bounding box center [162, 232] width 85 height 15
type input "[DATE]"
type input "300"
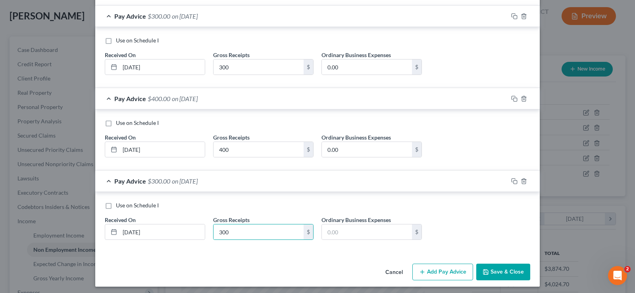
click at [425, 268] on button "Add Pay Advice" at bounding box center [442, 272] width 61 height 17
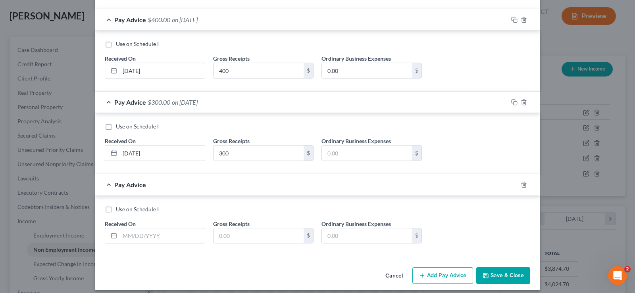
scroll to position [569, 0]
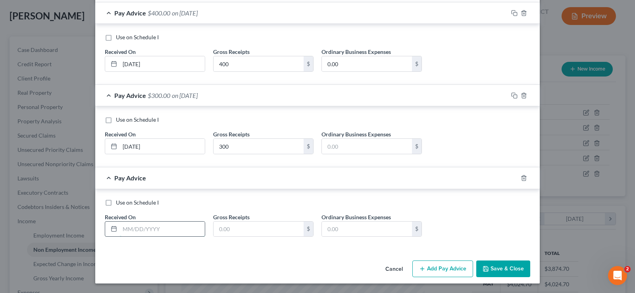
click at [163, 232] on input "text" at bounding box center [162, 229] width 85 height 15
type input "[DATE]"
type input "400"
click at [436, 271] on button "Add Pay Advice" at bounding box center [442, 269] width 61 height 17
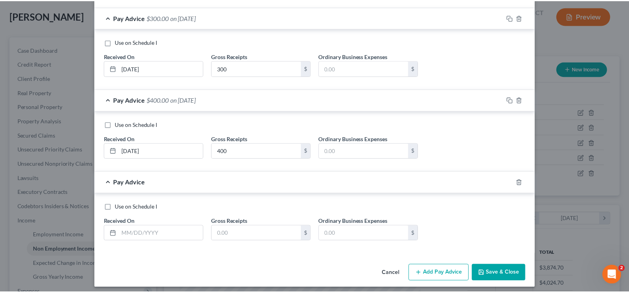
scroll to position [651, 0]
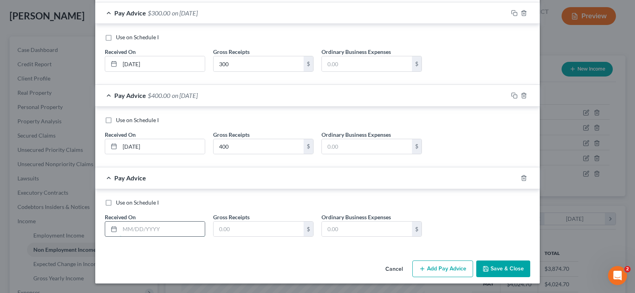
click at [161, 229] on input "text" at bounding box center [162, 229] width 85 height 15
type input "[DATE]"
type input "300"
click at [503, 271] on button "Save & Close" at bounding box center [503, 269] width 54 height 17
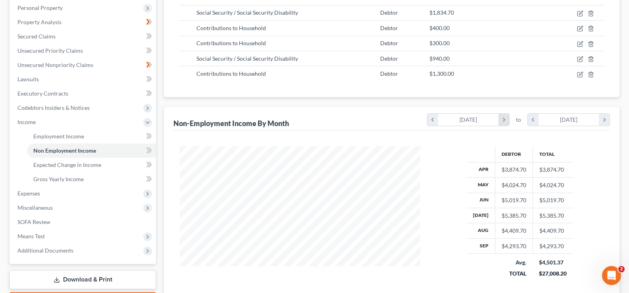
scroll to position [159, 0]
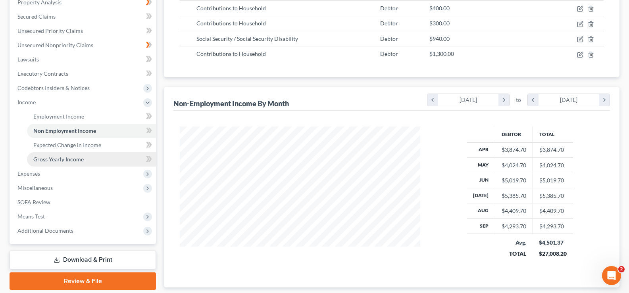
click at [60, 158] on span "Gross Yearly Income" at bounding box center [58, 159] width 50 height 7
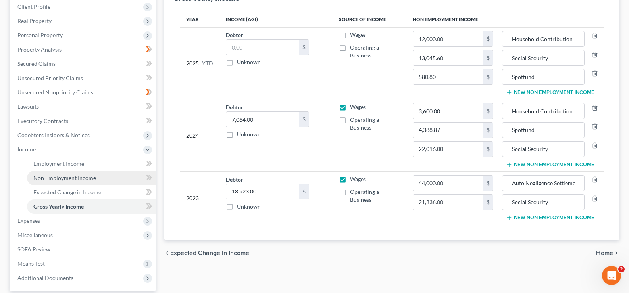
scroll to position [119, 0]
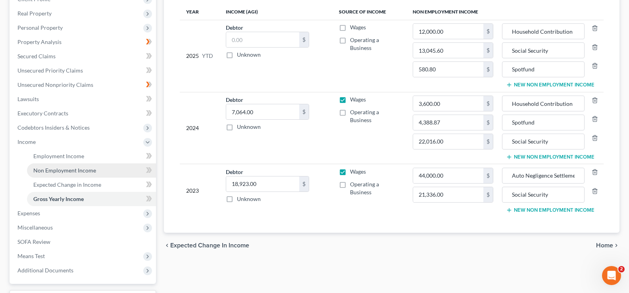
click at [87, 172] on span "Non Employment Income" at bounding box center [64, 170] width 63 height 7
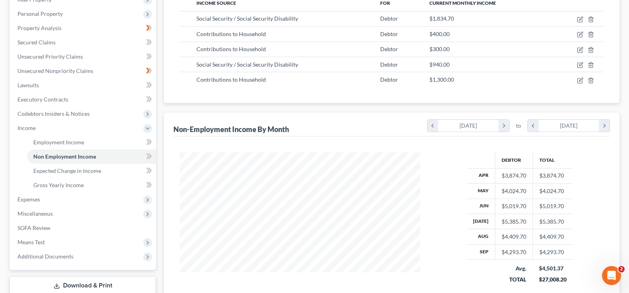
scroll to position [119, 0]
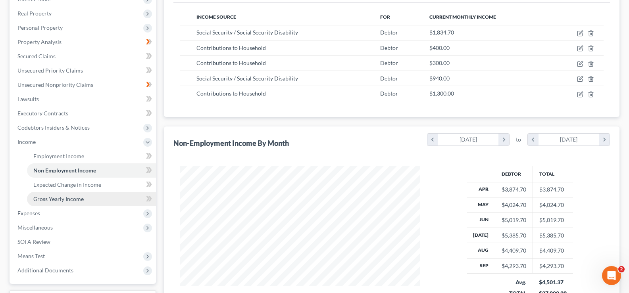
click at [80, 198] on span "Gross Yearly Income" at bounding box center [58, 199] width 50 height 7
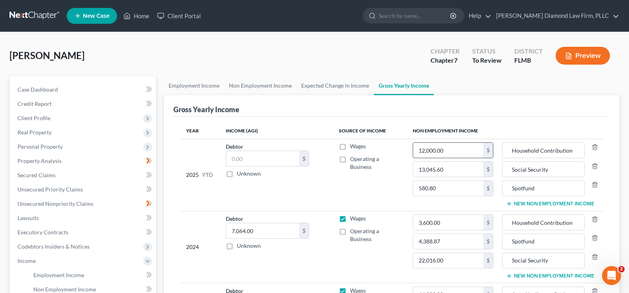
click at [460, 153] on input "12,000.00" at bounding box center [448, 150] width 71 height 15
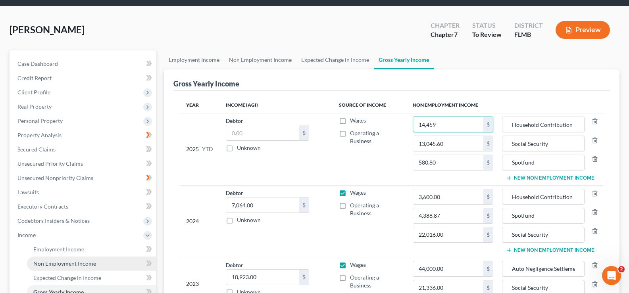
scroll to position [40, 0]
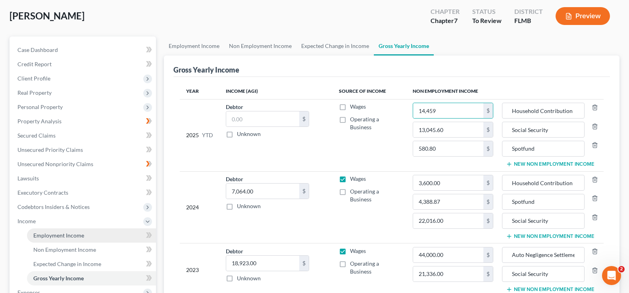
click at [64, 235] on span "Employment Income" at bounding box center [58, 235] width 51 height 7
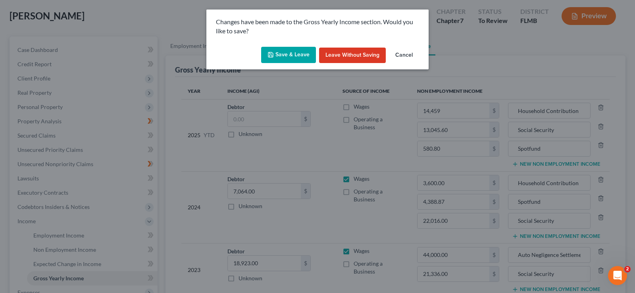
click at [285, 57] on button "Save & Leave" at bounding box center [288, 55] width 55 height 17
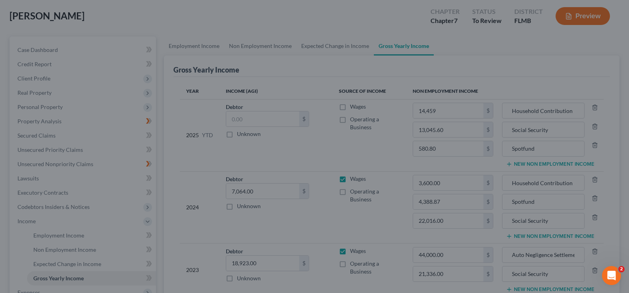
type input "14,459.00"
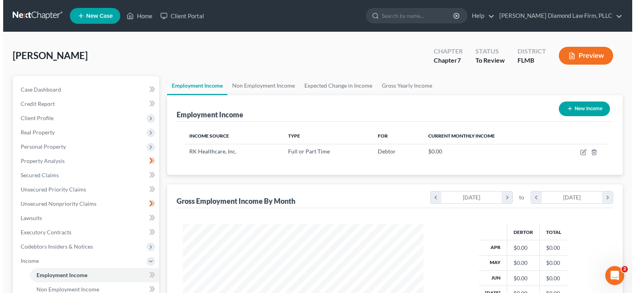
scroll to position [142, 256]
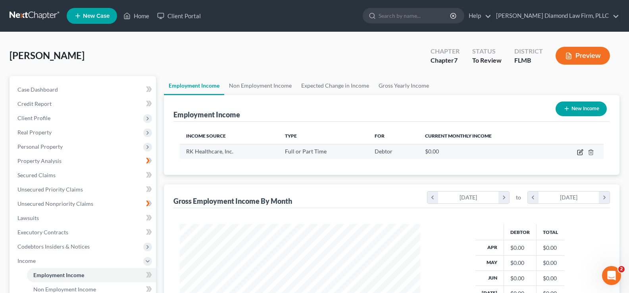
click at [581, 151] on icon "button" at bounding box center [581, 152] width 4 height 4
select select "0"
select select "9"
select select "1"
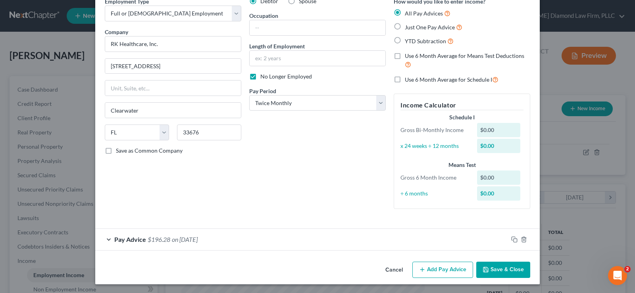
scroll to position [40, 0]
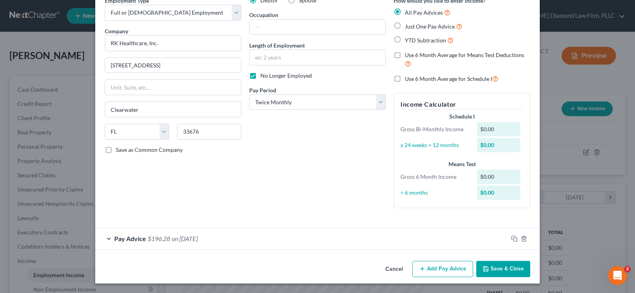
click at [161, 237] on span "$196.28" at bounding box center [159, 239] width 23 height 8
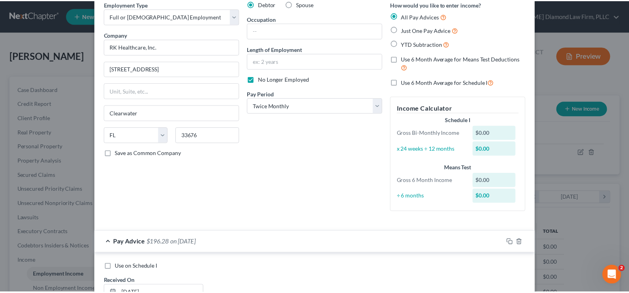
scroll to position [0, 0]
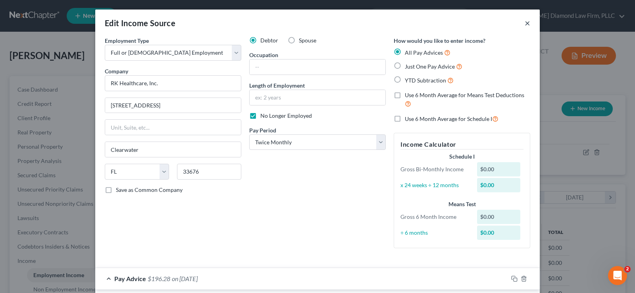
click at [526, 23] on button "×" at bounding box center [528, 23] width 6 height 10
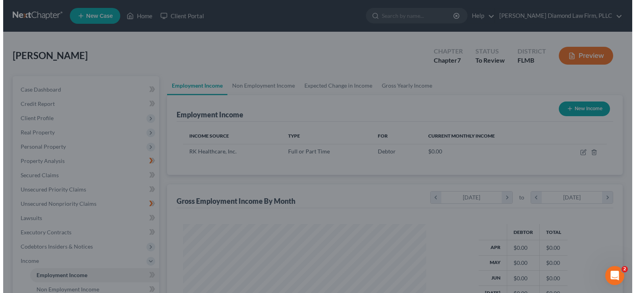
scroll to position [396700, 396585]
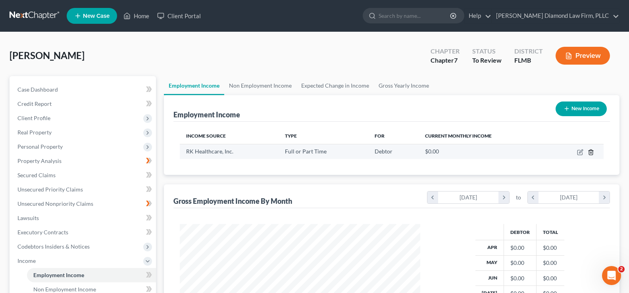
click at [592, 151] on icon "button" at bounding box center [591, 152] width 6 height 6
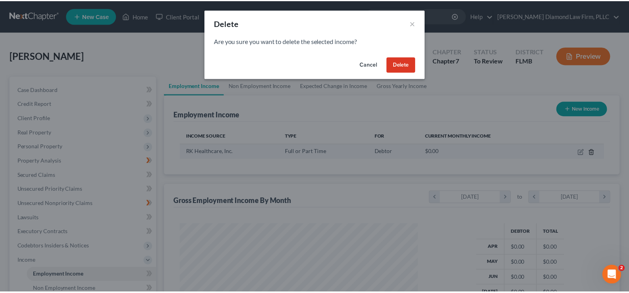
scroll to position [142, 259]
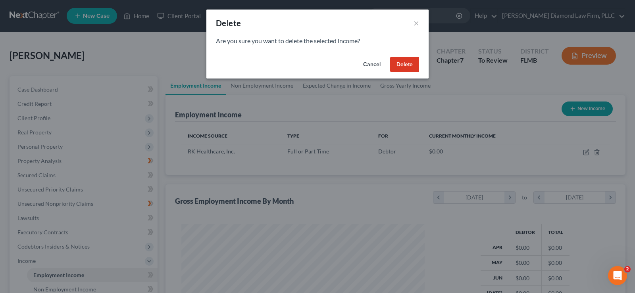
click at [396, 60] on button "Delete" at bounding box center [404, 65] width 29 height 16
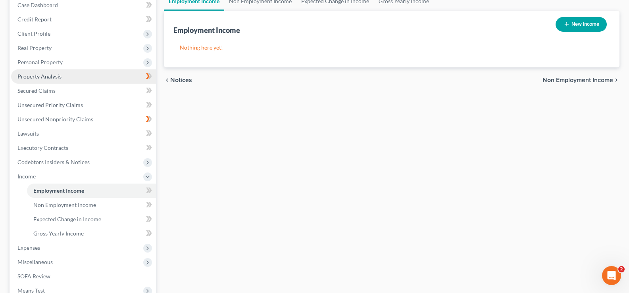
scroll to position [40, 0]
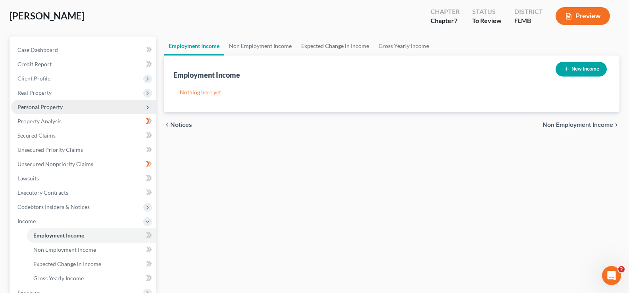
click at [65, 111] on span "Personal Property" at bounding box center [83, 107] width 145 height 14
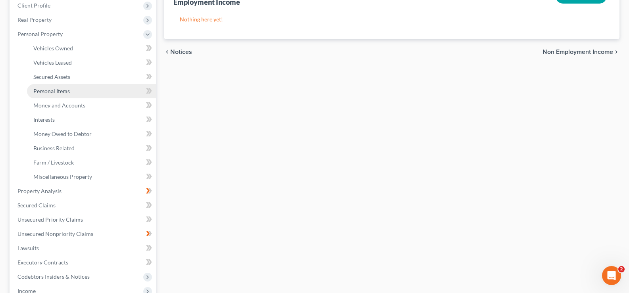
scroll to position [119, 0]
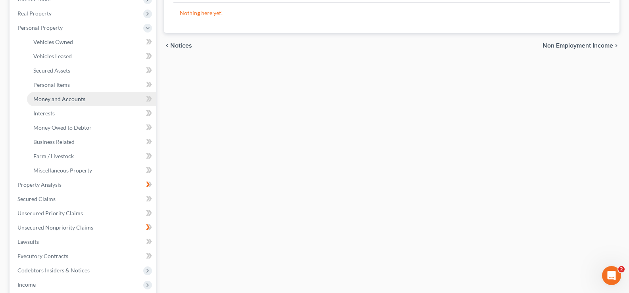
click at [65, 98] on span "Money and Accounts" at bounding box center [59, 99] width 52 height 7
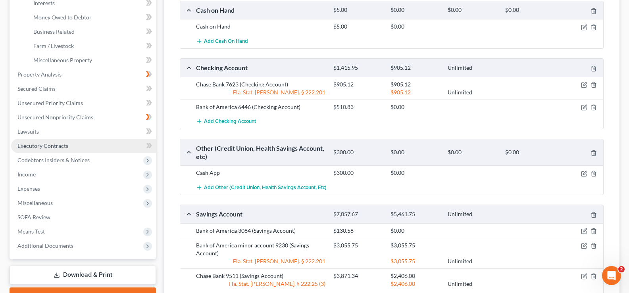
scroll to position [317, 0]
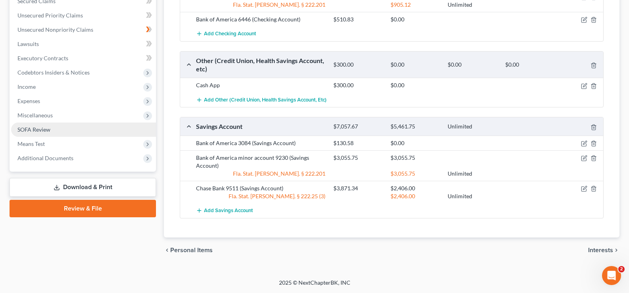
click at [62, 129] on link "SOFA Review" at bounding box center [83, 130] width 145 height 14
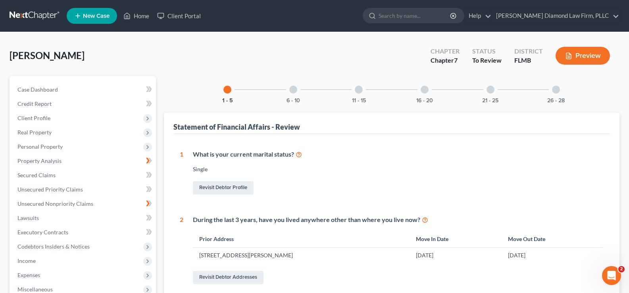
click at [296, 88] on div at bounding box center [293, 90] width 8 height 8
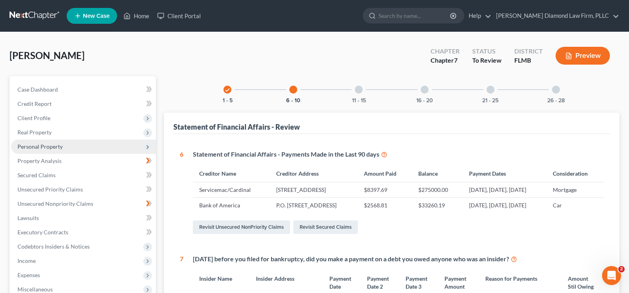
click at [42, 148] on span "Personal Property" at bounding box center [39, 146] width 45 height 7
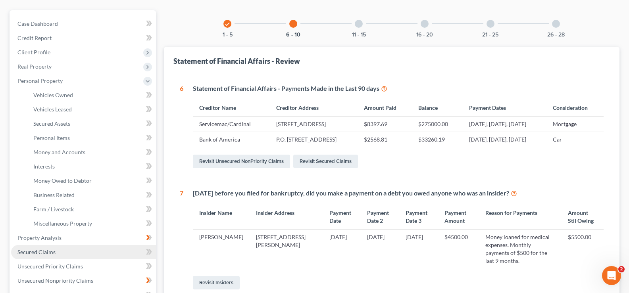
scroll to position [119, 0]
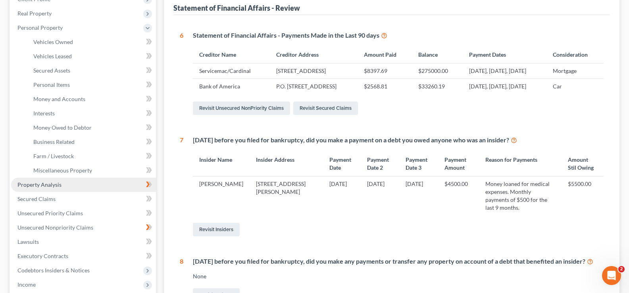
click at [56, 187] on span "Property Analysis" at bounding box center [39, 184] width 44 height 7
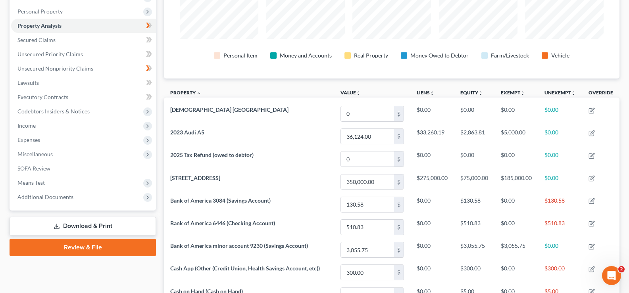
scroll to position [7, 0]
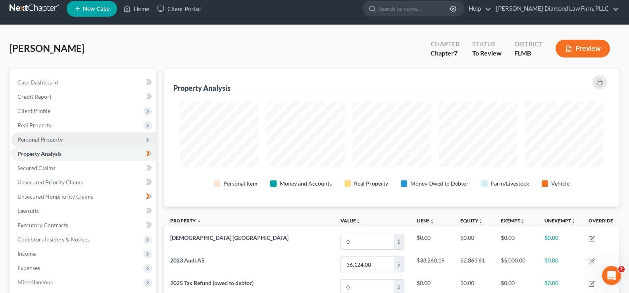
click at [38, 142] on span "Personal Property" at bounding box center [39, 139] width 45 height 7
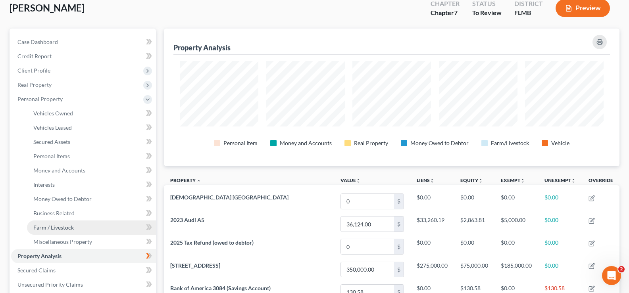
scroll to position [166, 0]
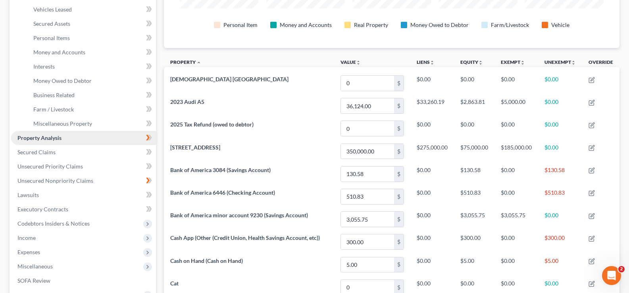
click at [56, 140] on span "Property Analysis" at bounding box center [39, 138] width 44 height 7
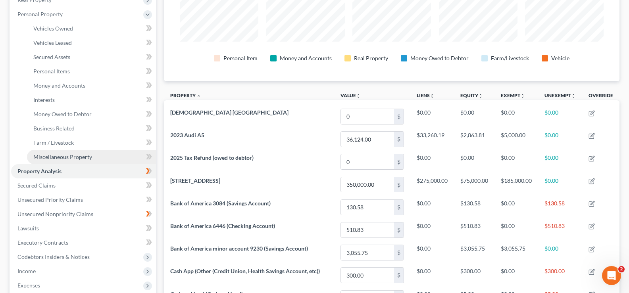
scroll to position [87, 0]
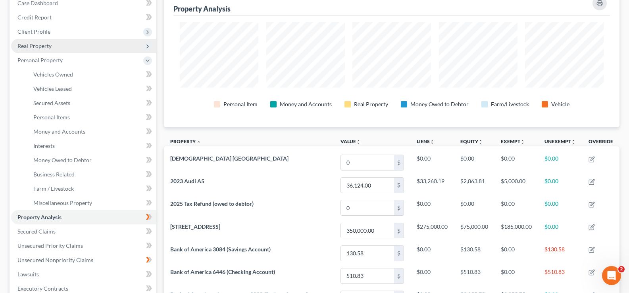
click at [58, 49] on span "Real Property" at bounding box center [83, 46] width 145 height 14
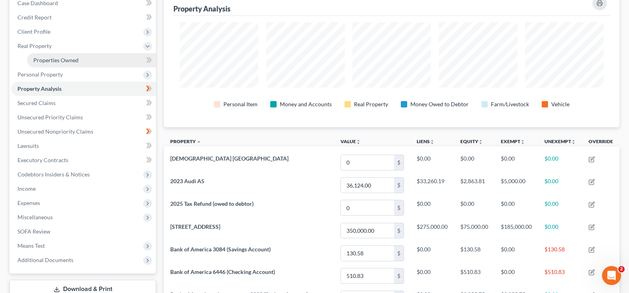
click at [63, 60] on span "Properties Owned" at bounding box center [55, 60] width 45 height 7
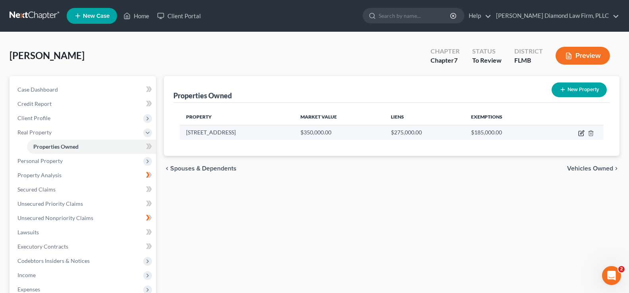
click at [579, 135] on icon "button" at bounding box center [581, 133] width 5 height 5
select select "9"
select select "3"
select select "0"
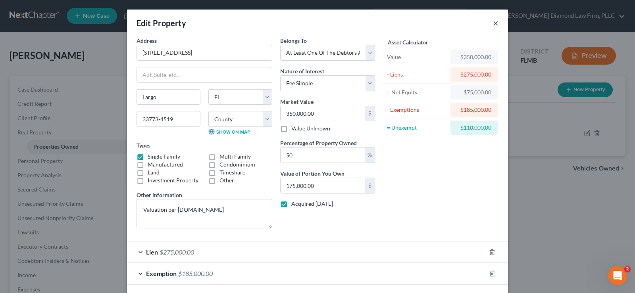
click at [493, 22] on button "×" at bounding box center [496, 23] width 6 height 10
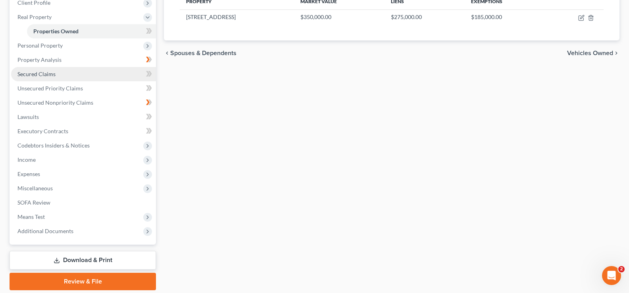
scroll to position [119, 0]
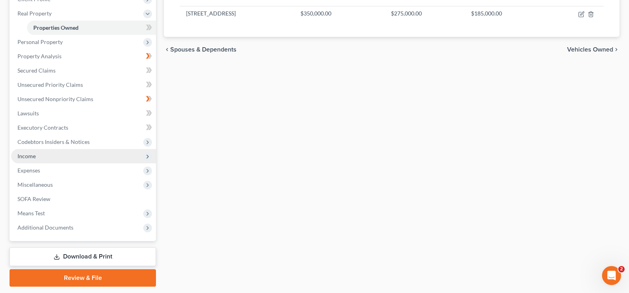
click at [53, 158] on span "Income" at bounding box center [83, 156] width 145 height 14
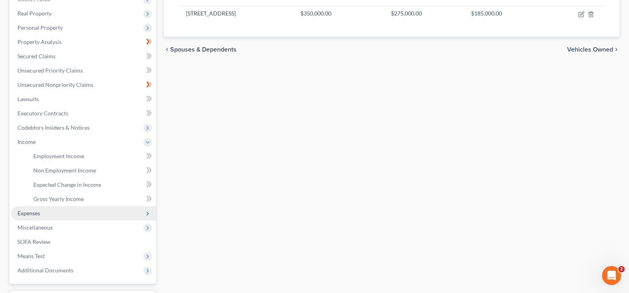
click at [65, 214] on span "Expenses" at bounding box center [83, 213] width 145 height 14
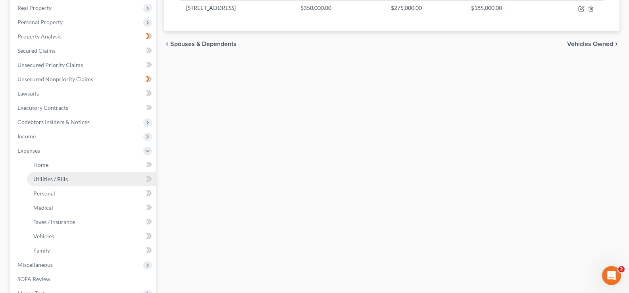
scroll to position [229, 0]
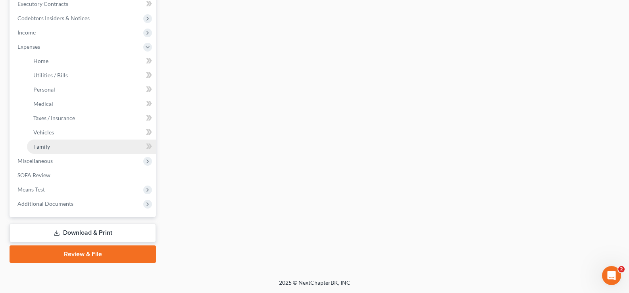
click at [67, 150] on link "Family" at bounding box center [91, 147] width 129 height 14
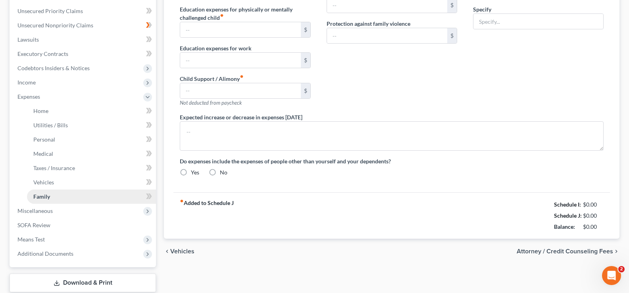
type input "15.00"
type input "25.00"
type input "0.00"
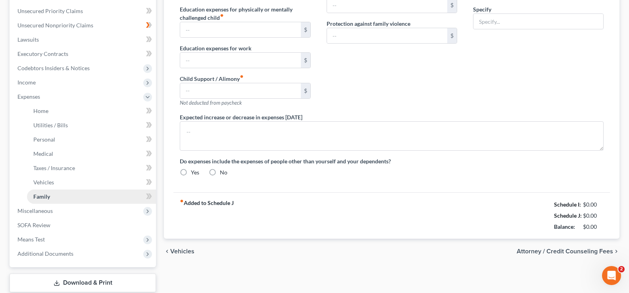
type input "0.00"
type input "40.00"
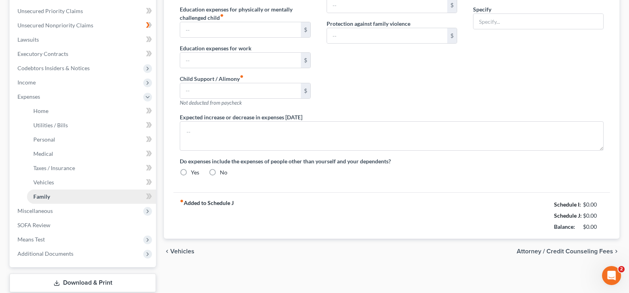
type input "Pet expenses"
radio input "true"
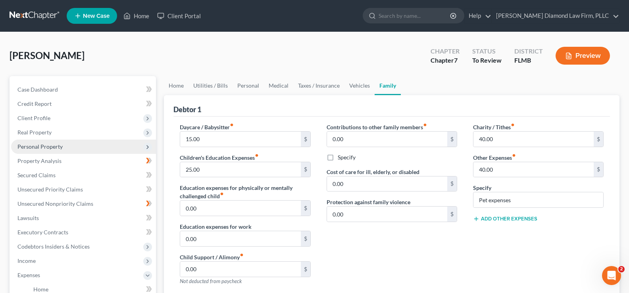
click at [56, 148] on span "Personal Property" at bounding box center [39, 146] width 45 height 7
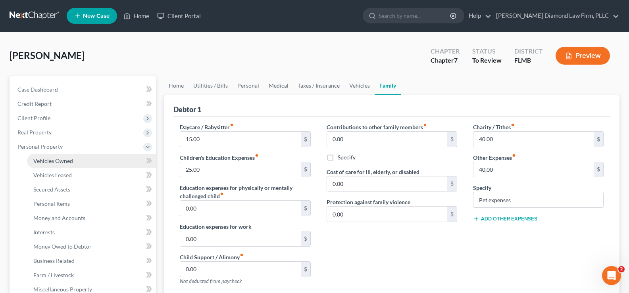
click at [62, 159] on span "Vehicles Owned" at bounding box center [53, 161] width 40 height 7
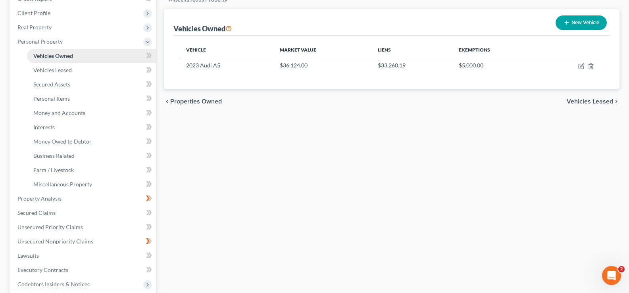
scroll to position [119, 0]
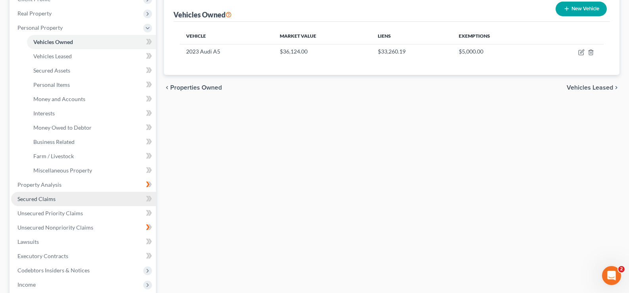
click at [42, 196] on span "Secured Claims" at bounding box center [36, 199] width 38 height 7
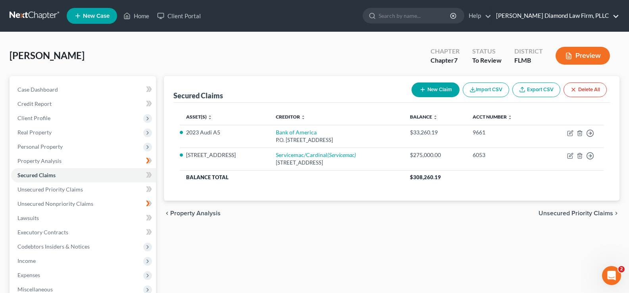
click at [582, 14] on link "[PERSON_NAME] Diamond Law Firm, PLLC" at bounding box center [555, 16] width 127 height 14
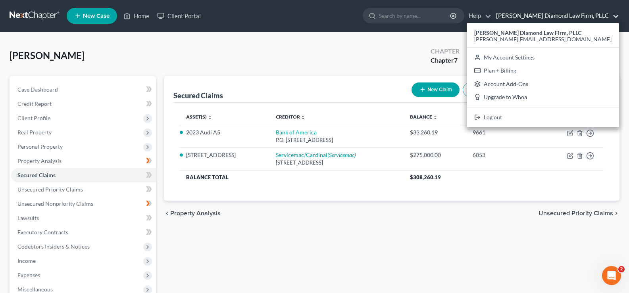
click at [576, 13] on link "[PERSON_NAME] Diamond Law Firm, PLLC" at bounding box center [555, 16] width 127 height 14
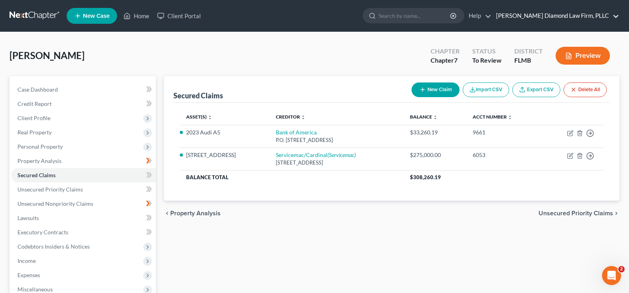
click at [570, 18] on link "[PERSON_NAME] Diamond Law Firm, PLLC" at bounding box center [555, 16] width 127 height 14
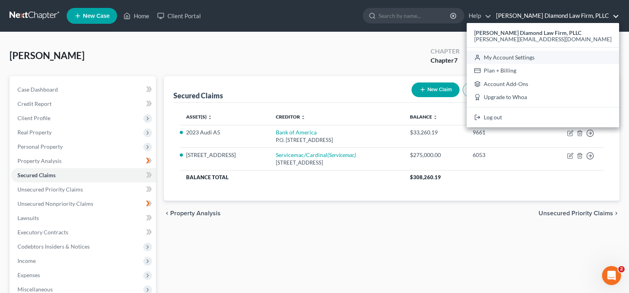
click at [559, 57] on link "My Account Settings" at bounding box center [543, 57] width 152 height 13
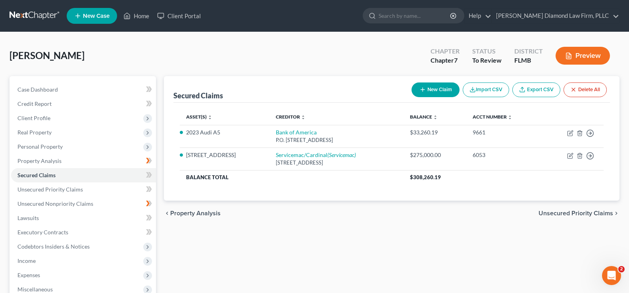
select select "15"
select select "24"
select select "9"
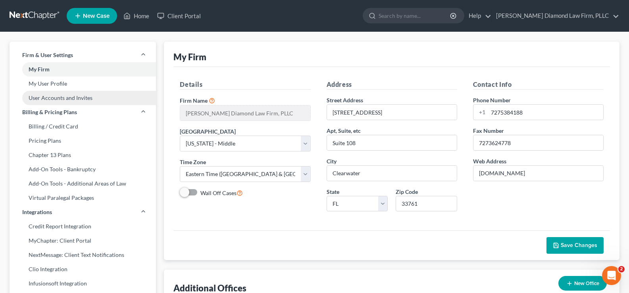
click at [70, 101] on link "User Accounts and Invites" at bounding box center [83, 98] width 146 height 14
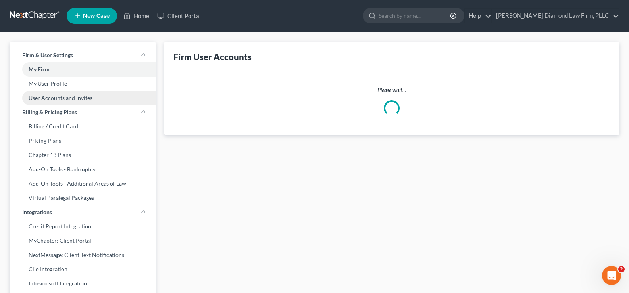
select select "0"
select select "1"
select select "0"
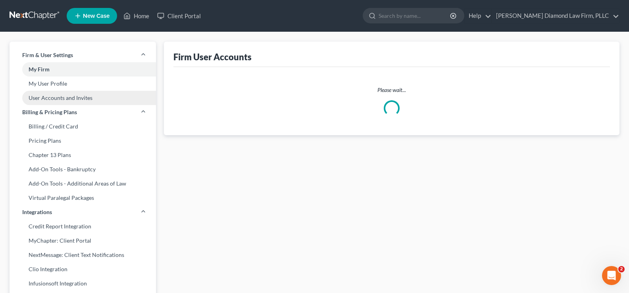
select select "1"
select select "0"
select select "1"
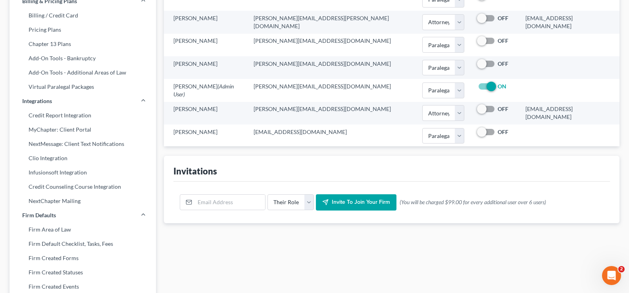
scroll to position [159, 0]
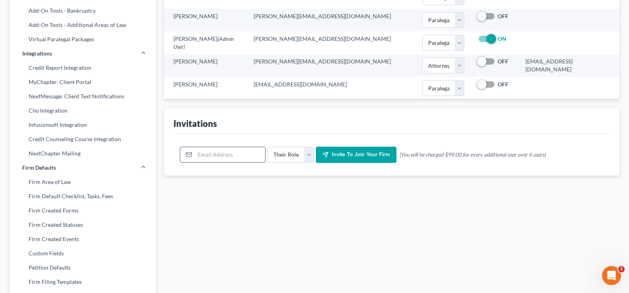
click at [201, 158] on input "email" at bounding box center [230, 154] width 70 height 15
paste input "mailto:[EMAIL_ADDRESS][DOMAIN_NAME]"
click at [202, 152] on input "mailto:[EMAIL_ADDRESS][DOMAIN_NAME]" at bounding box center [230, 154] width 70 height 15
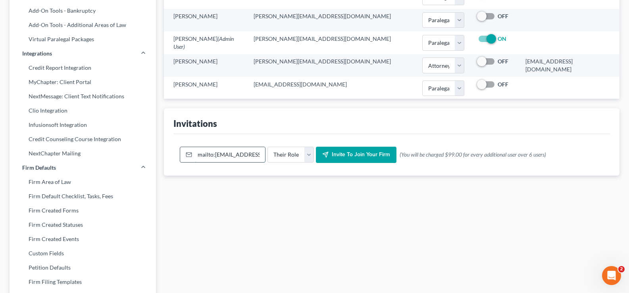
drag, startPoint x: 204, startPoint y: 156, endPoint x: 185, endPoint y: 156, distance: 18.7
click at [185, 156] on div "mailto:[EMAIL_ADDRESS][DOMAIN_NAME]" at bounding box center [223, 155] width 86 height 16
type input "[EMAIL_ADDRESS][DOMAIN_NAME]"
click at [309, 152] on select "Their Role Attorney Paralegal Assistant" at bounding box center [290, 155] width 46 height 16
select select "paralegal"
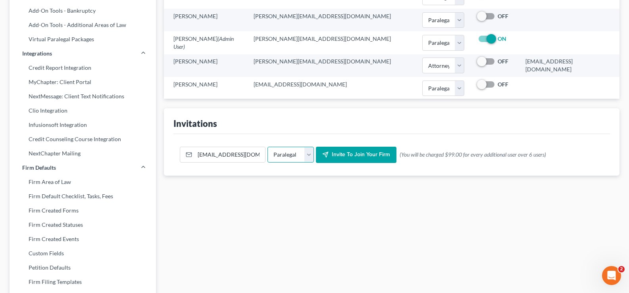
click at [267, 147] on select "Their Role Attorney Paralegal Assistant" at bounding box center [290, 155] width 46 height 16
click at [344, 154] on span "Invite to join your firm" at bounding box center [361, 155] width 58 height 7
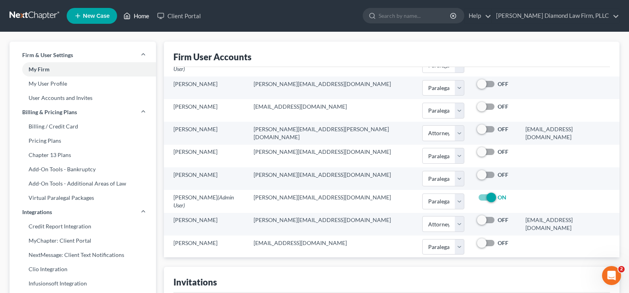
click at [141, 17] on link "Home" at bounding box center [136, 16] width 34 height 14
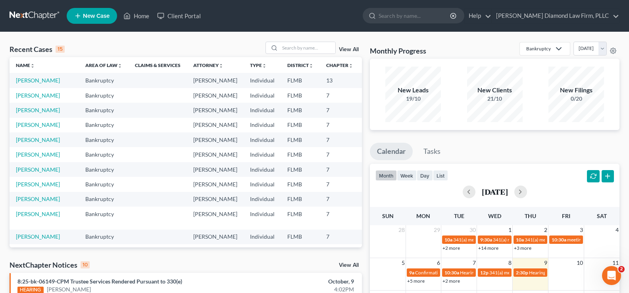
click at [19, 103] on td "[PERSON_NAME]" at bounding box center [44, 95] width 69 height 15
click at [20, 99] on link "[PERSON_NAME]" at bounding box center [38, 95] width 44 height 7
select select "19"
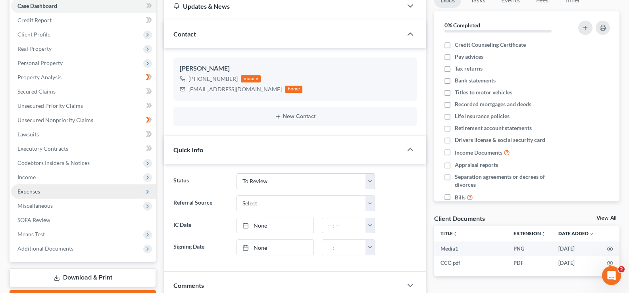
scroll to position [119, 0]
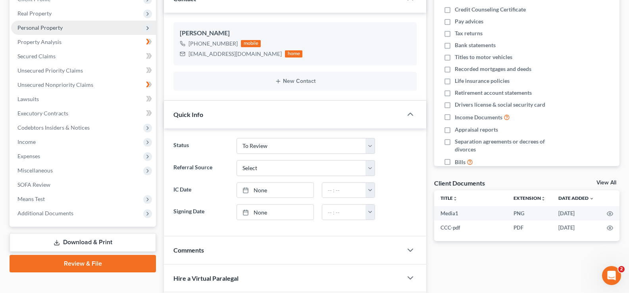
click at [61, 31] on span "Personal Property" at bounding box center [83, 28] width 145 height 14
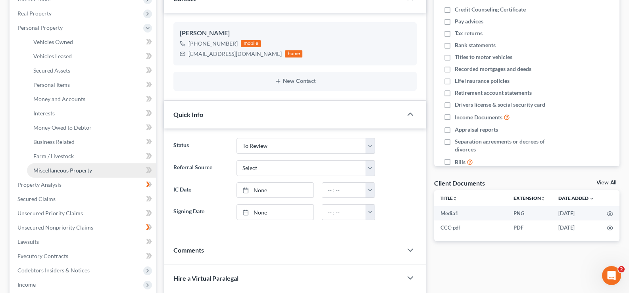
click at [64, 171] on span "Miscellaneous Property" at bounding box center [62, 170] width 59 height 7
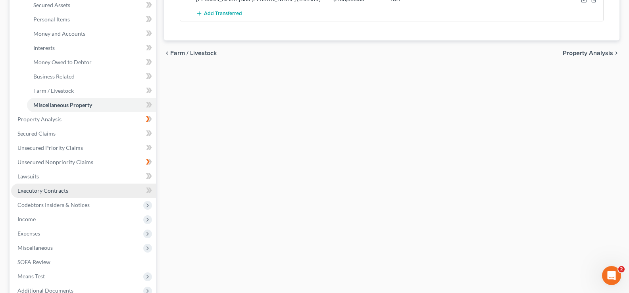
scroll to position [198, 0]
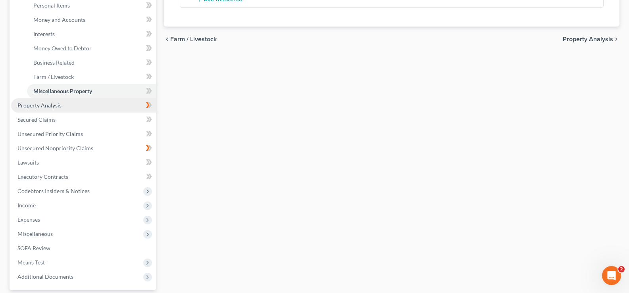
click at [75, 107] on link "Property Analysis" at bounding box center [83, 105] width 145 height 14
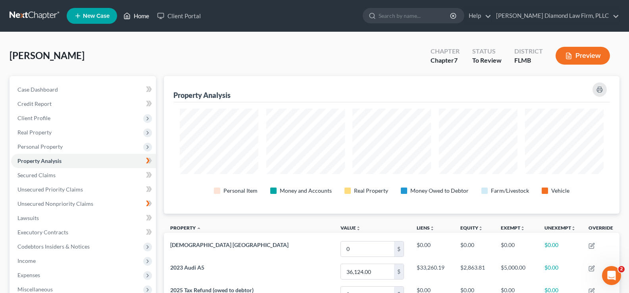
click at [139, 15] on link "Home" at bounding box center [136, 16] width 34 height 14
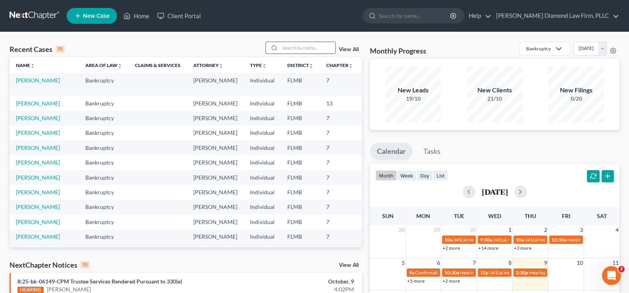
click at [295, 47] on input "search" at bounding box center [308, 48] width 56 height 12
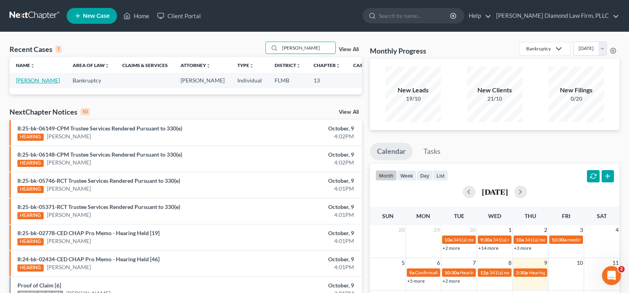
type input "[PERSON_NAME]"
click at [27, 84] on link "[PERSON_NAME]" at bounding box center [38, 80] width 44 height 7
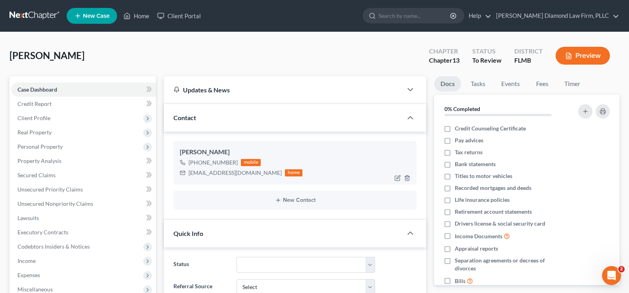
scroll to position [40, 0]
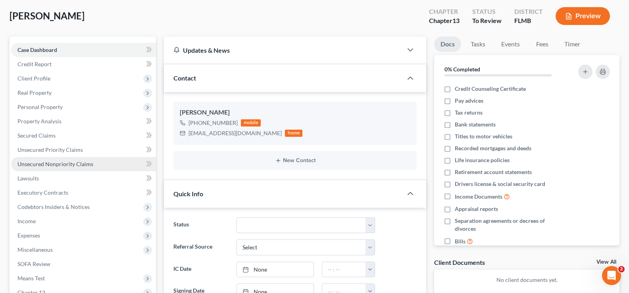
click at [63, 163] on span "Unsecured Nonpriority Claims" at bounding box center [55, 164] width 76 height 7
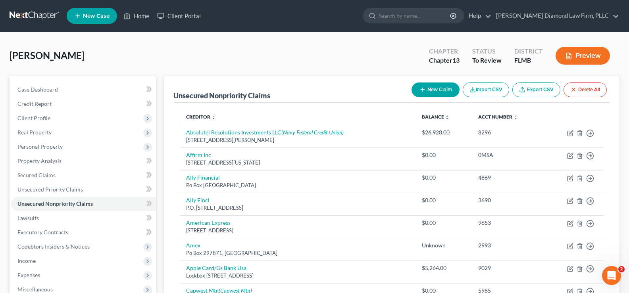
click at [439, 90] on button "New Claim" at bounding box center [436, 90] width 48 height 15
select select "0"
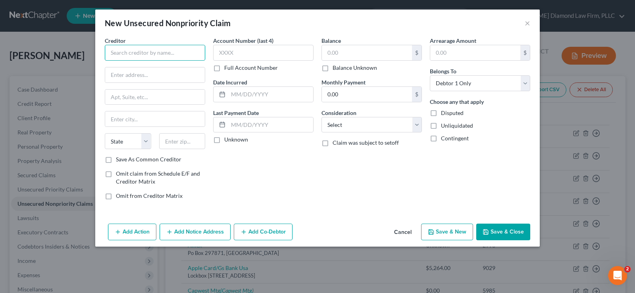
click at [142, 50] on input "text" at bounding box center [155, 53] width 100 height 16
type input "[PERSON_NAME]"
click at [359, 46] on input "text" at bounding box center [367, 52] width 90 height 15
type input "3,500"
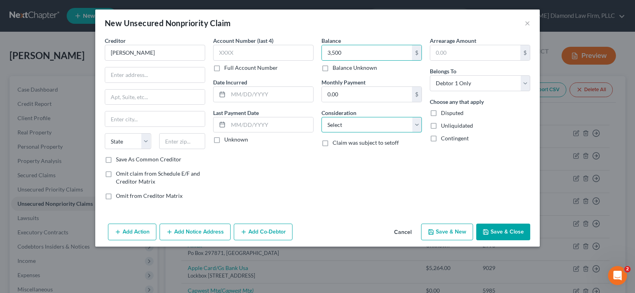
drag, startPoint x: 354, startPoint y: 124, endPoint x: 362, endPoint y: 135, distance: 13.8
click at [354, 124] on select "Select Cable / Satellite Services Collection Agency Credit Card Debt Debt Couns…" at bounding box center [371, 125] width 100 height 16
select select "10"
click at [321, 117] on select "Select Cable / Satellite Services Collection Agency Credit Card Debt Debt Couns…" at bounding box center [371, 125] width 100 height 16
click at [247, 97] on input "text" at bounding box center [270, 94] width 85 height 15
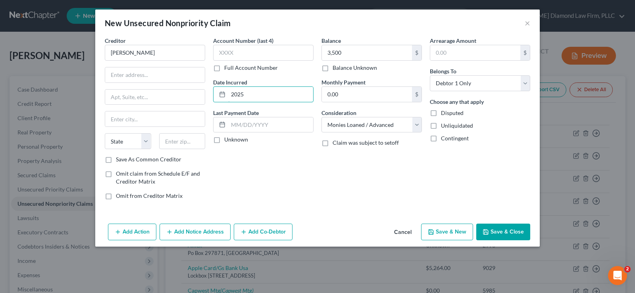
type input "2025"
click at [502, 229] on button "Save & Close" at bounding box center [503, 232] width 54 height 17
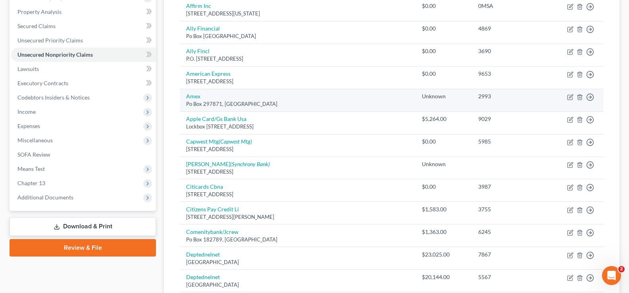
scroll to position [159, 0]
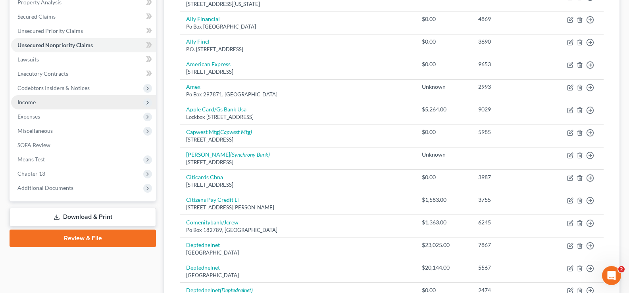
click at [56, 106] on span "Income" at bounding box center [83, 102] width 145 height 14
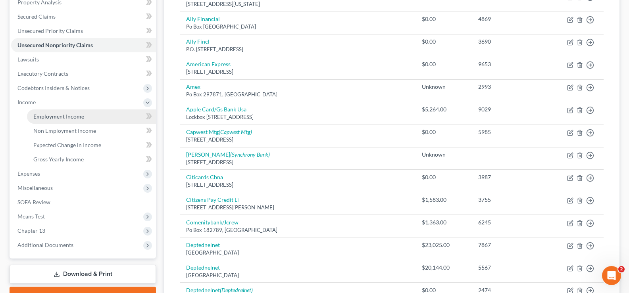
click at [85, 119] on link "Employment Income" at bounding box center [91, 117] width 129 height 14
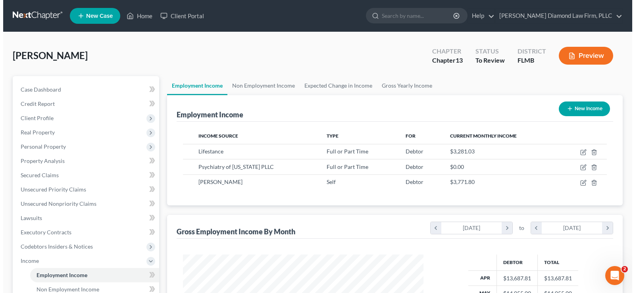
scroll to position [142, 256]
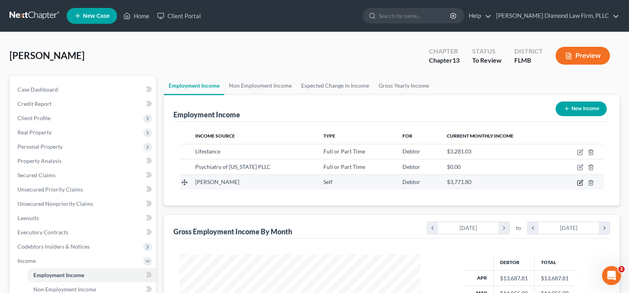
click at [579, 182] on icon "button" at bounding box center [580, 183] width 6 height 6
select select "1"
select select "9"
select select "0"
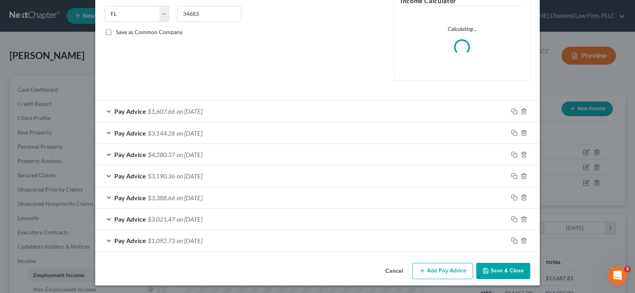
scroll to position [159, 0]
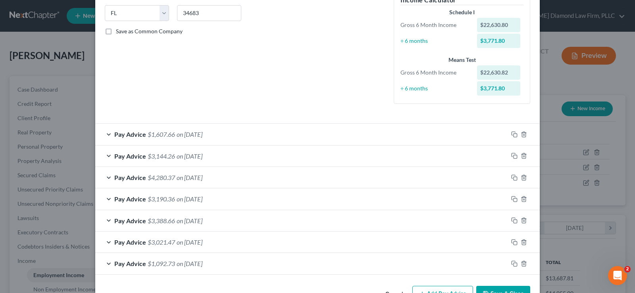
click at [229, 135] on div "Pay Advice $1,607.66 on [DATE]" at bounding box center [301, 134] width 413 height 21
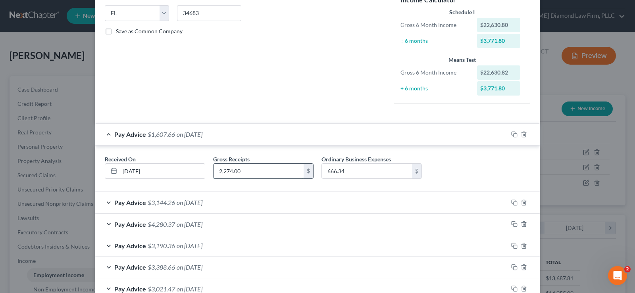
click at [240, 174] on input "2,274.00" at bounding box center [259, 171] width 90 height 15
type input "3,196"
click at [106, 135] on div "Pay Advice $2,529.66 on [DATE]" at bounding box center [301, 134] width 413 height 21
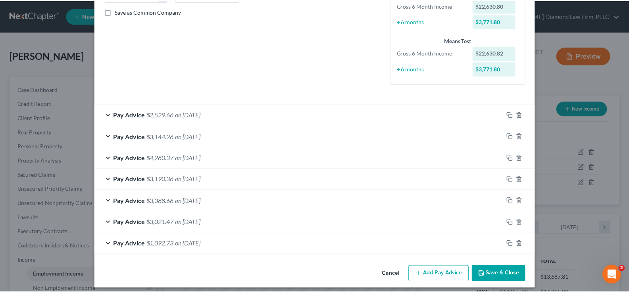
scroll to position [184, 0]
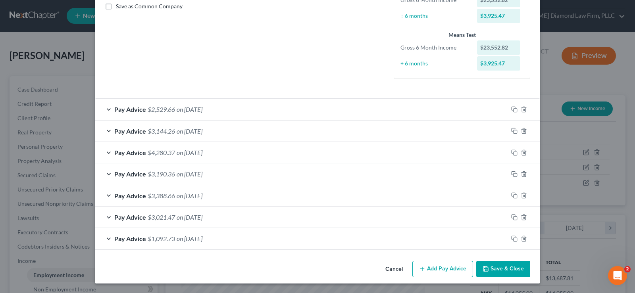
click at [492, 266] on button "Save & Close" at bounding box center [503, 269] width 54 height 17
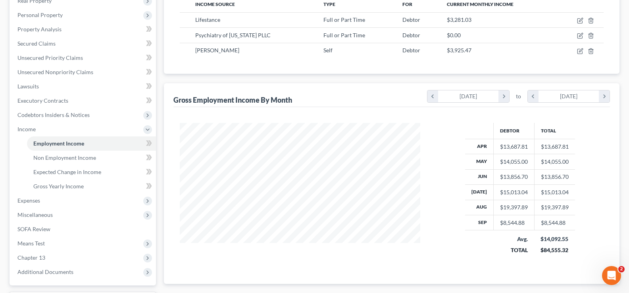
scroll to position [159, 0]
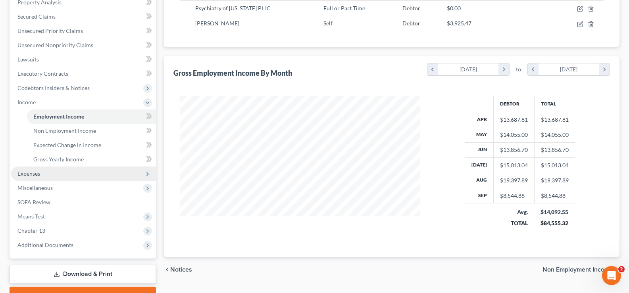
click at [42, 175] on span "Expenses" at bounding box center [83, 174] width 145 height 14
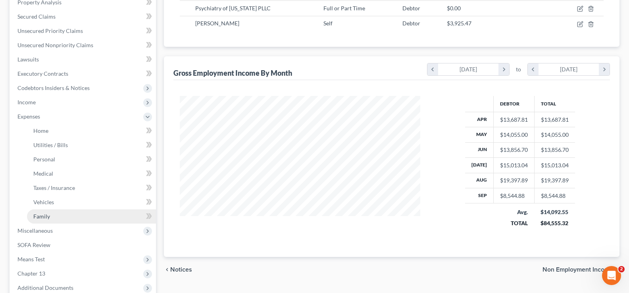
click at [43, 216] on span "Family" at bounding box center [41, 216] width 17 height 7
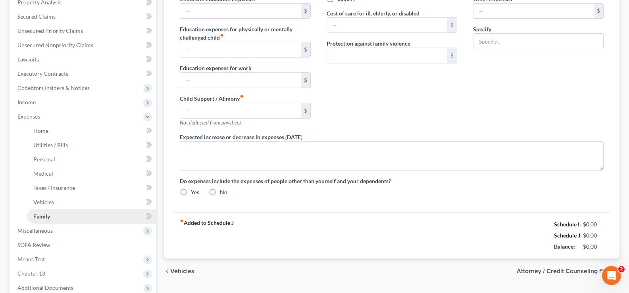
scroll to position [50, 0]
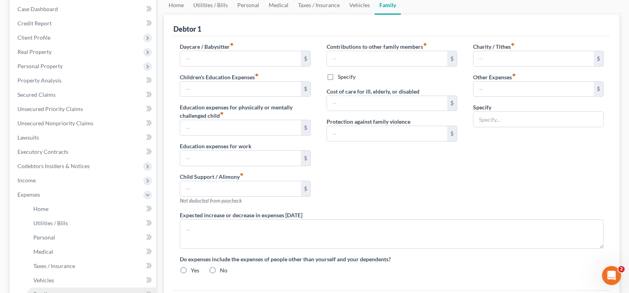
type input "300.00"
type input "80.00"
type input "0.00"
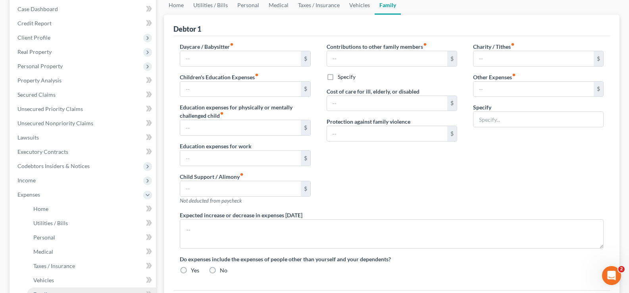
type input "0.00"
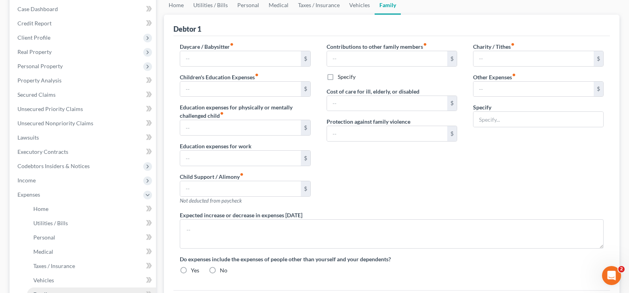
radio input "true"
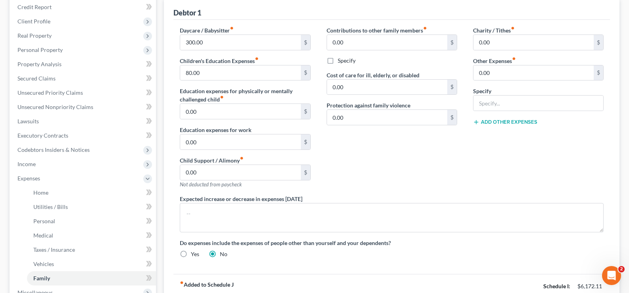
scroll to position [79, 0]
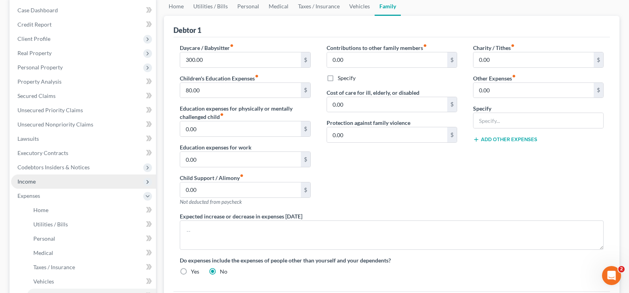
click at [36, 180] on span "Income" at bounding box center [83, 182] width 145 height 14
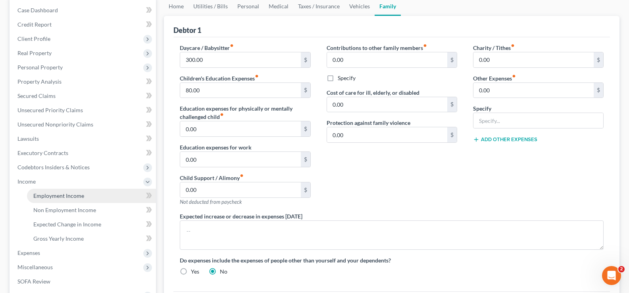
click at [65, 199] on link "Employment Income" at bounding box center [91, 196] width 129 height 14
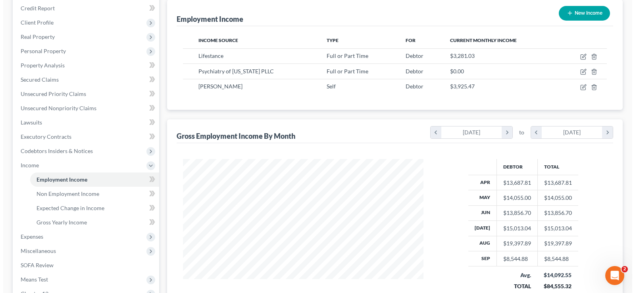
scroll to position [119, 0]
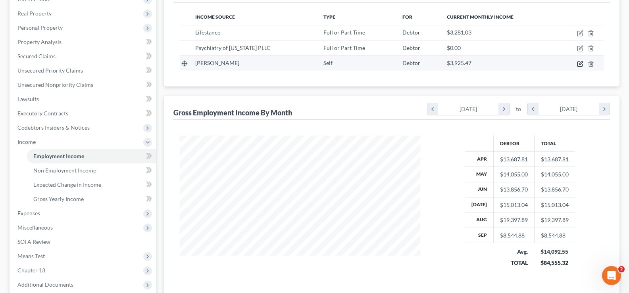
click at [579, 66] on icon "button" at bounding box center [580, 64] width 6 height 6
select select "1"
select select "9"
select select "0"
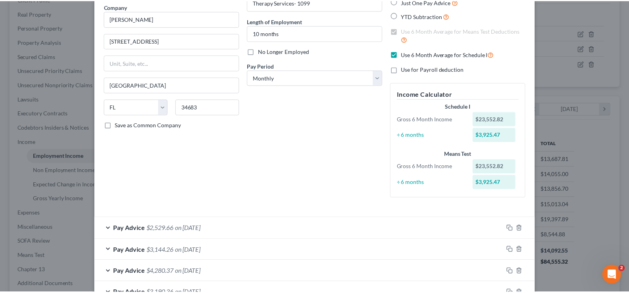
scroll to position [0, 0]
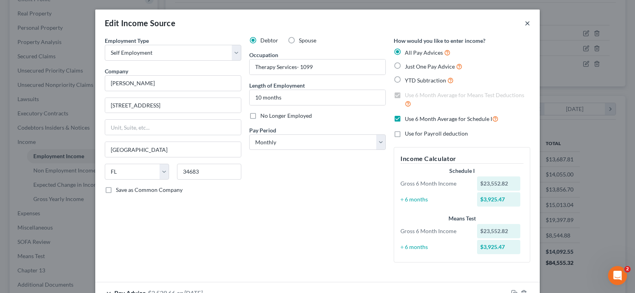
click at [525, 23] on button "×" at bounding box center [528, 23] width 6 height 10
